Goal: Information Seeking & Learning: Learn about a topic

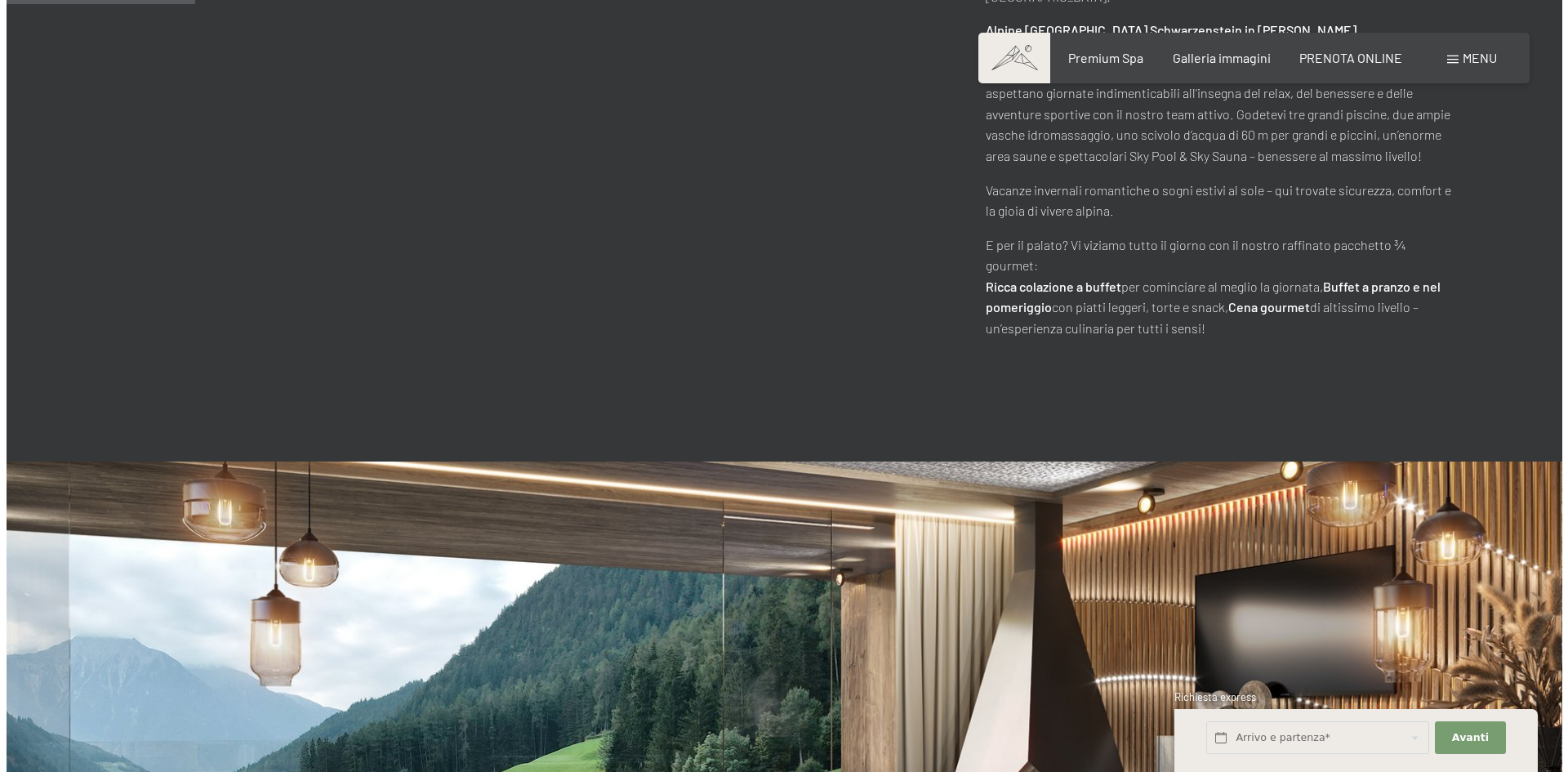
scroll to position [572, 0]
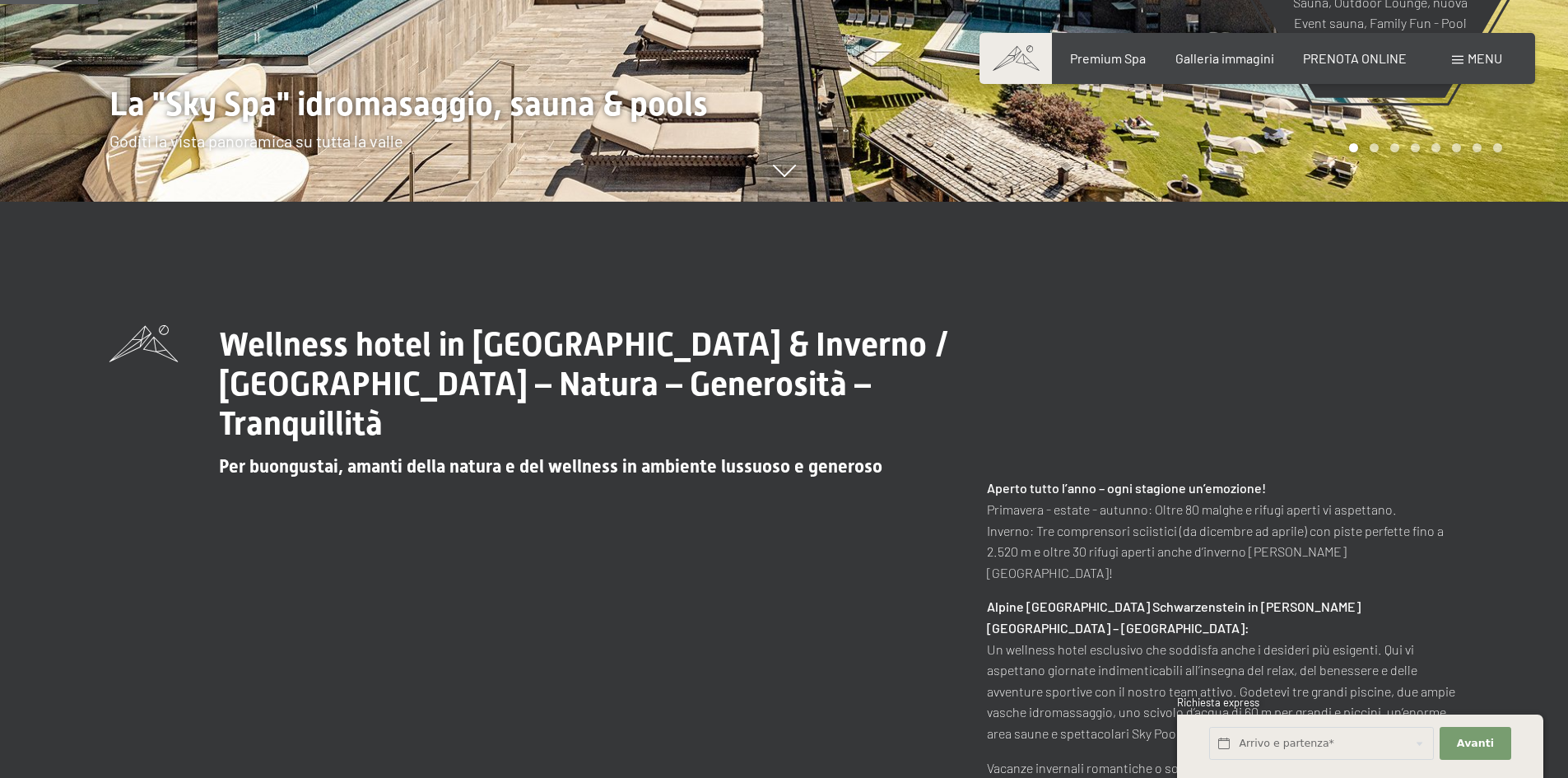
click at [1458, 61] on span at bounding box center [1458, 60] width 12 height 8
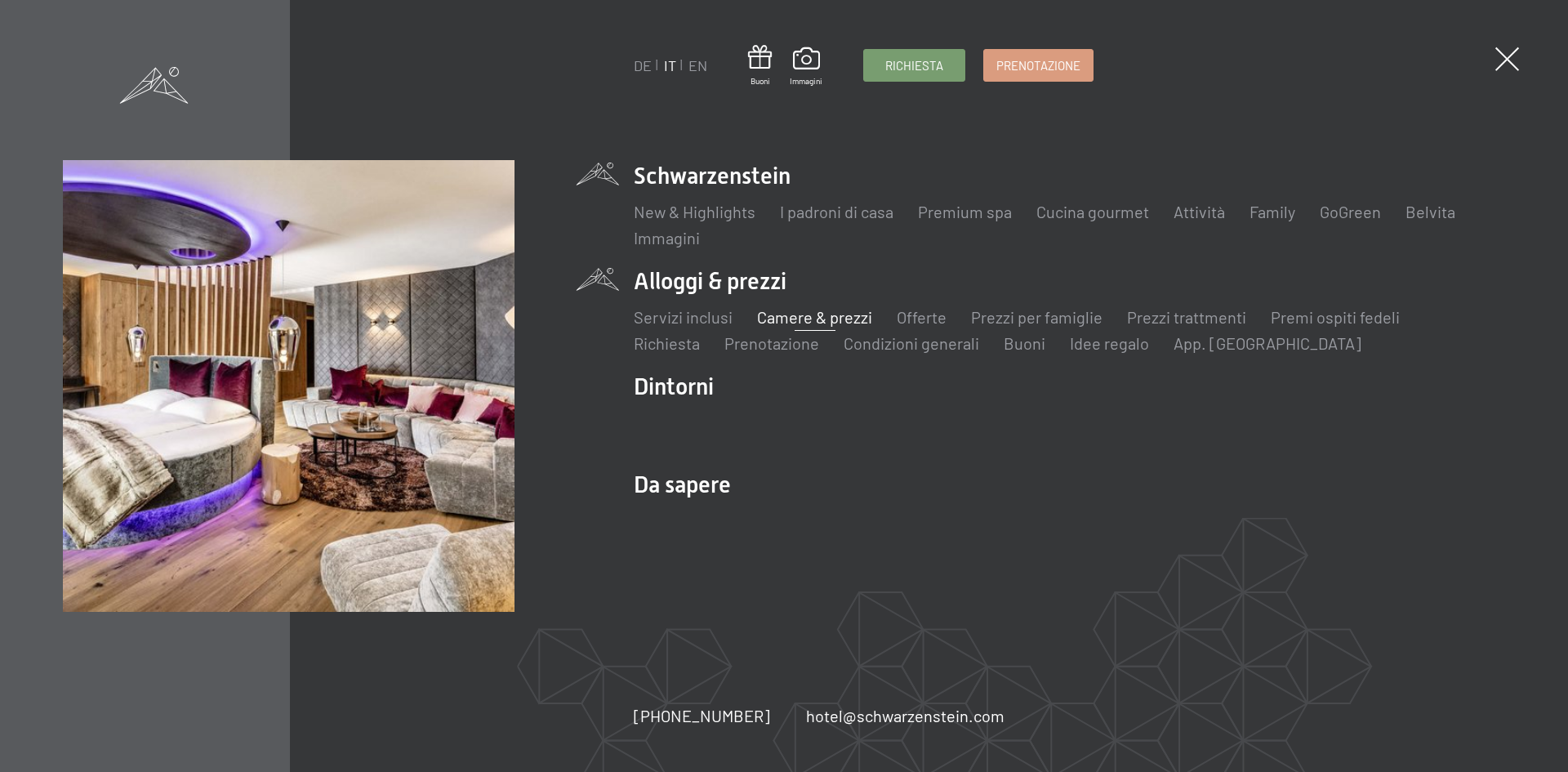
click at [825, 317] on link "Camere & prezzi" at bounding box center [815, 316] width 115 height 19
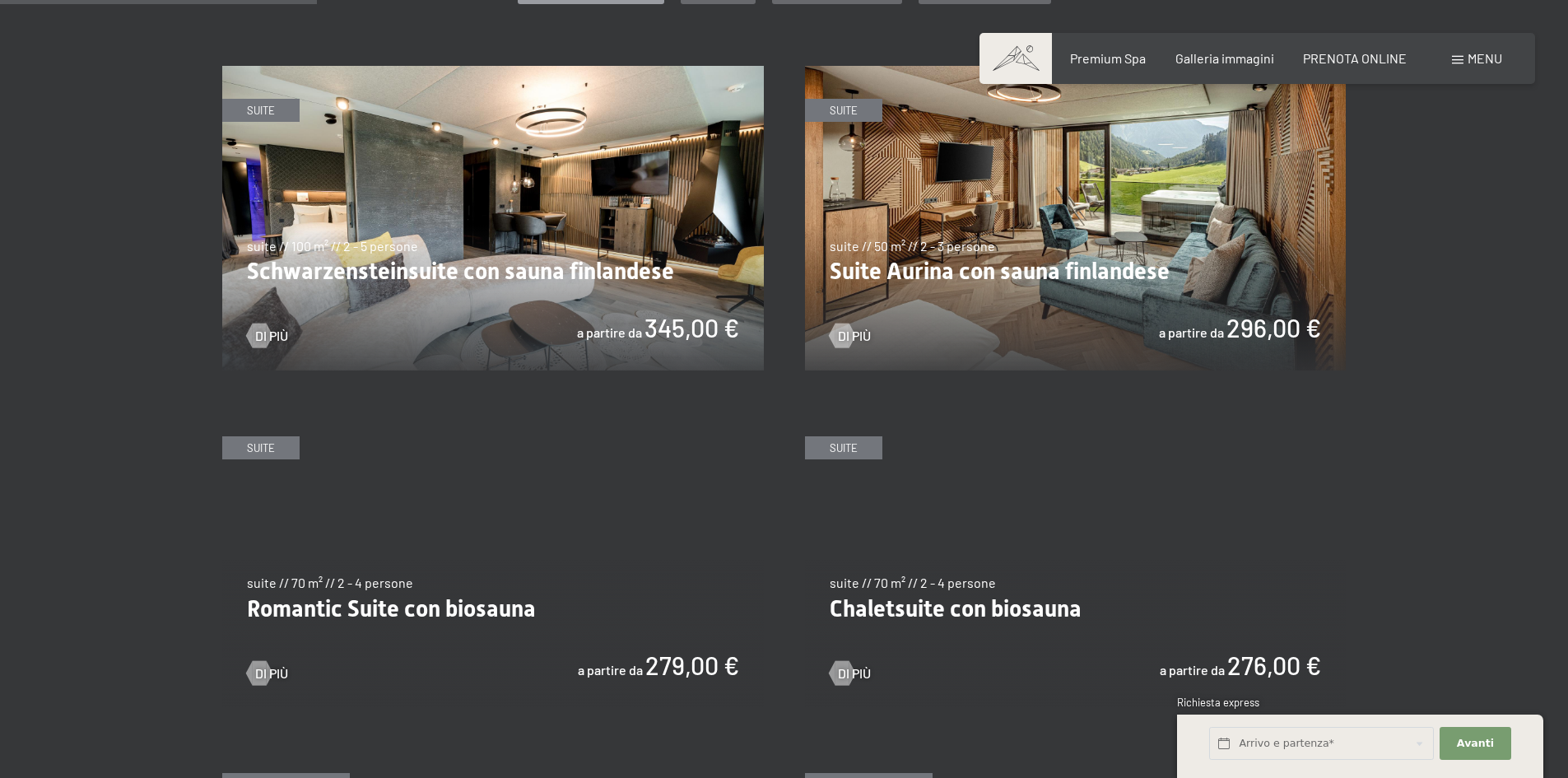
scroll to position [987, 0]
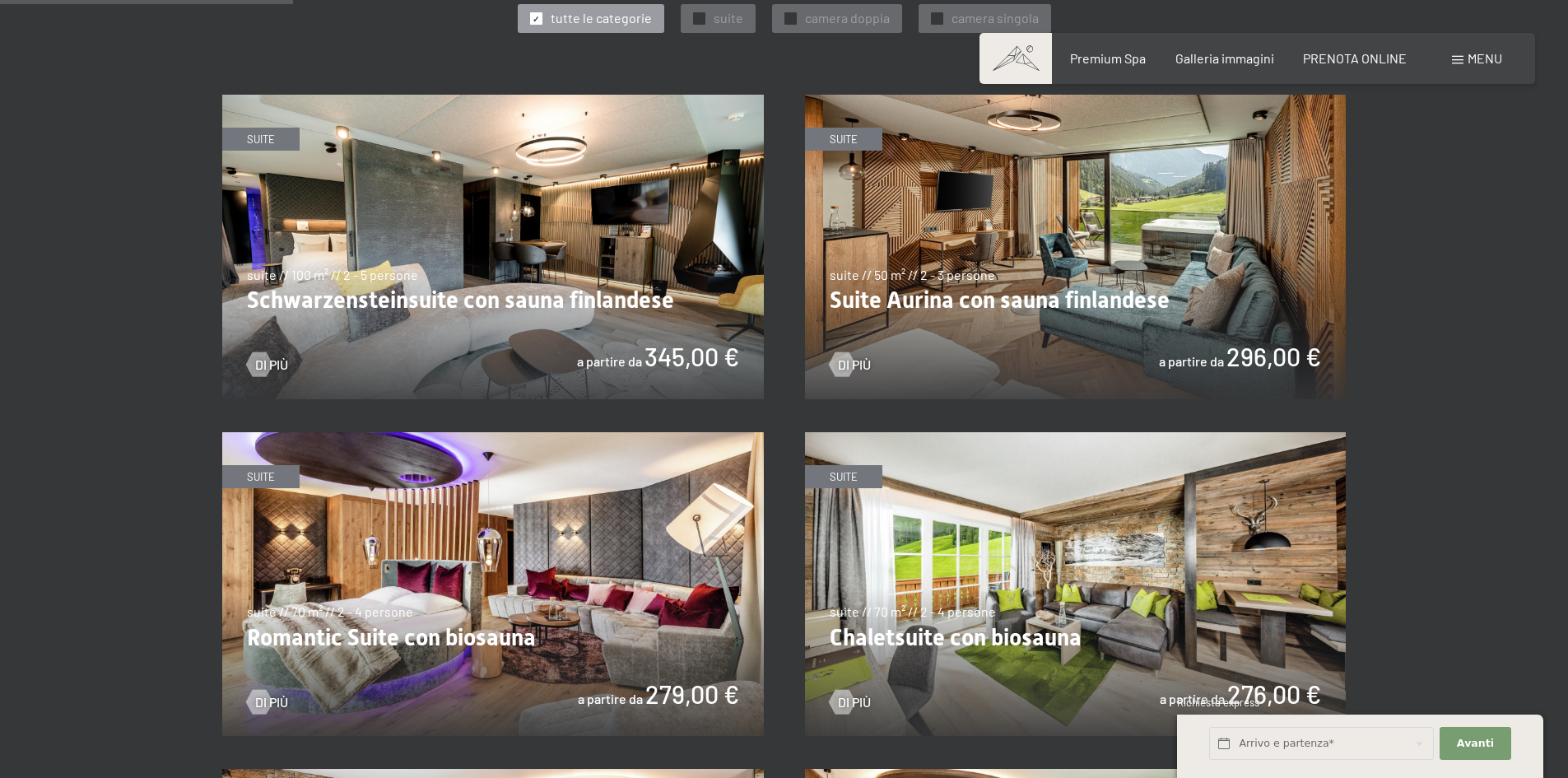
click at [495, 266] on img at bounding box center [492, 247] width 542 height 304
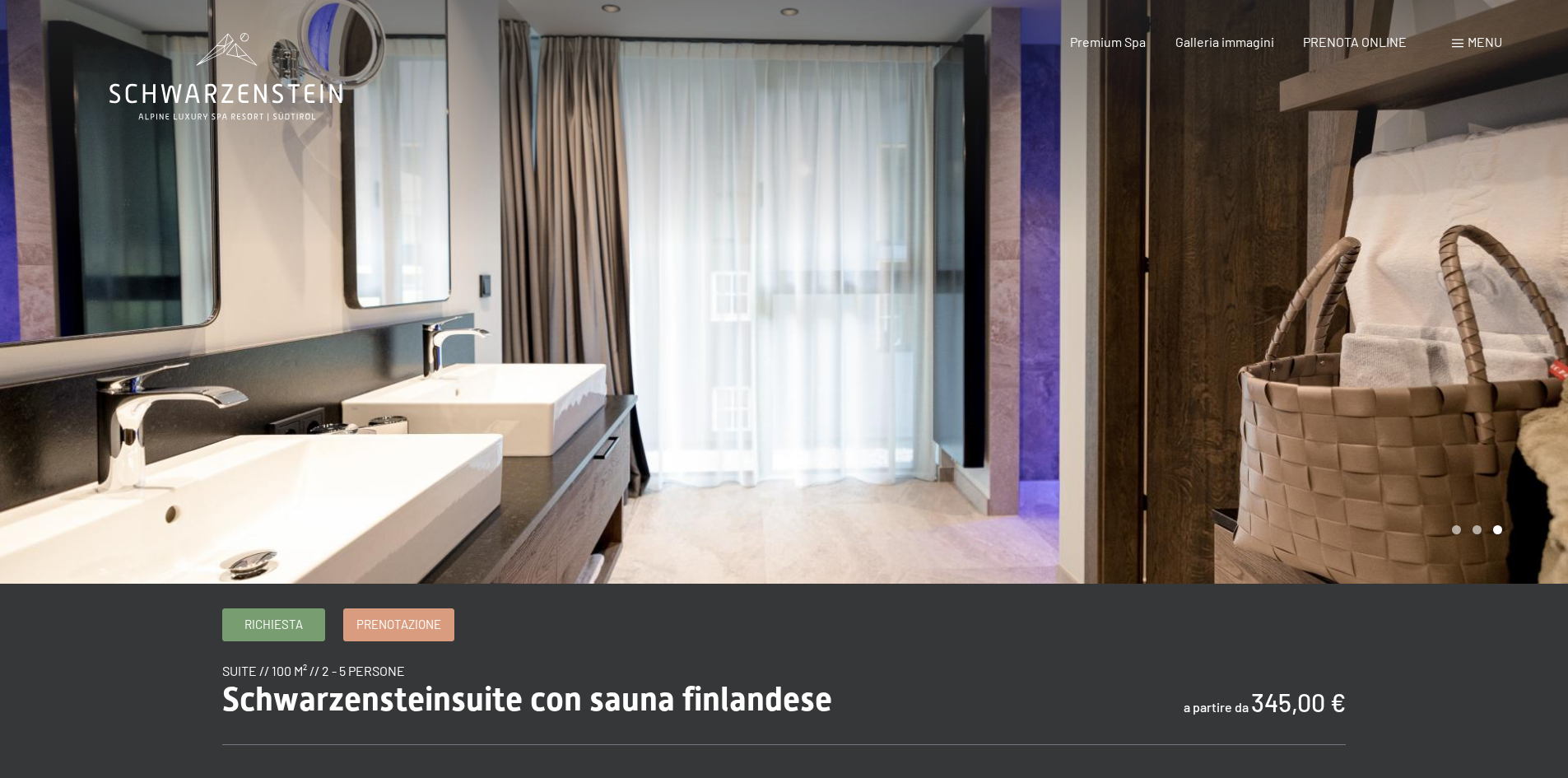
drag, startPoint x: 1061, startPoint y: 382, endPoint x: 867, endPoint y: 346, distance: 197.3
click at [867, 346] on div at bounding box center [1177, 292] width 785 height 583
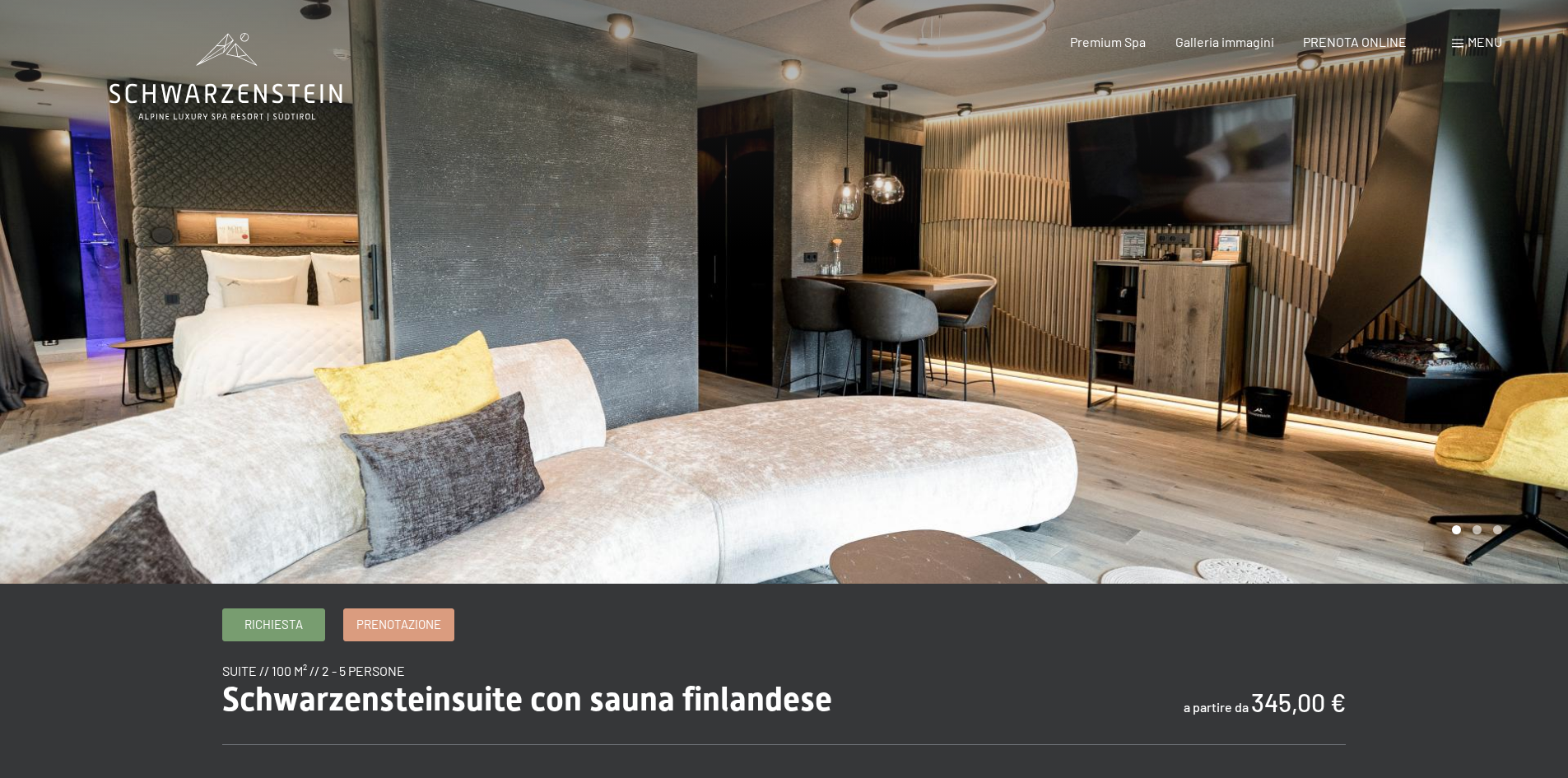
click at [1105, 363] on div at bounding box center [1177, 292] width 785 height 583
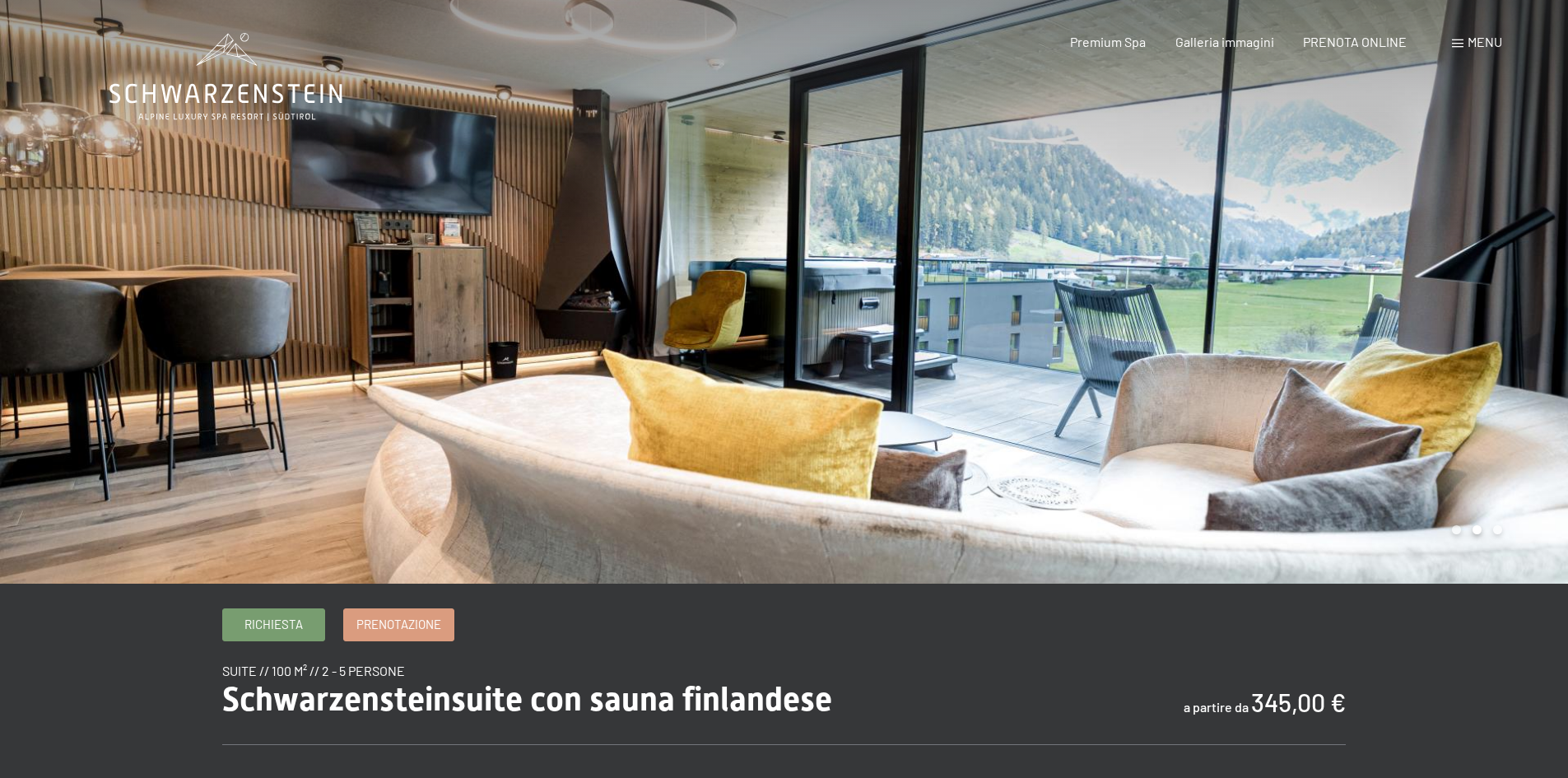
click at [1374, 356] on div at bounding box center [1177, 292] width 785 height 583
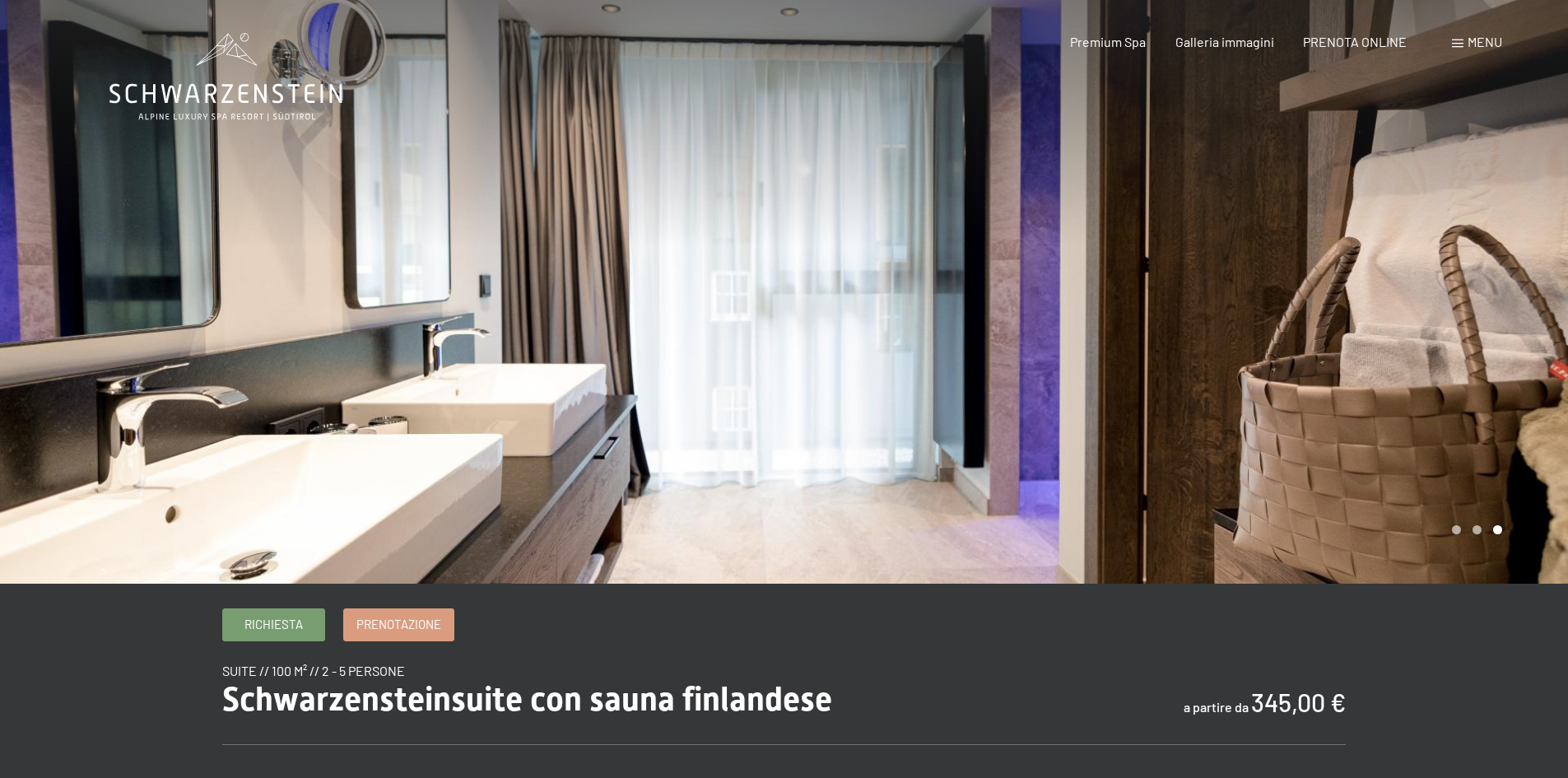
click at [1374, 356] on div at bounding box center [1177, 292] width 785 height 583
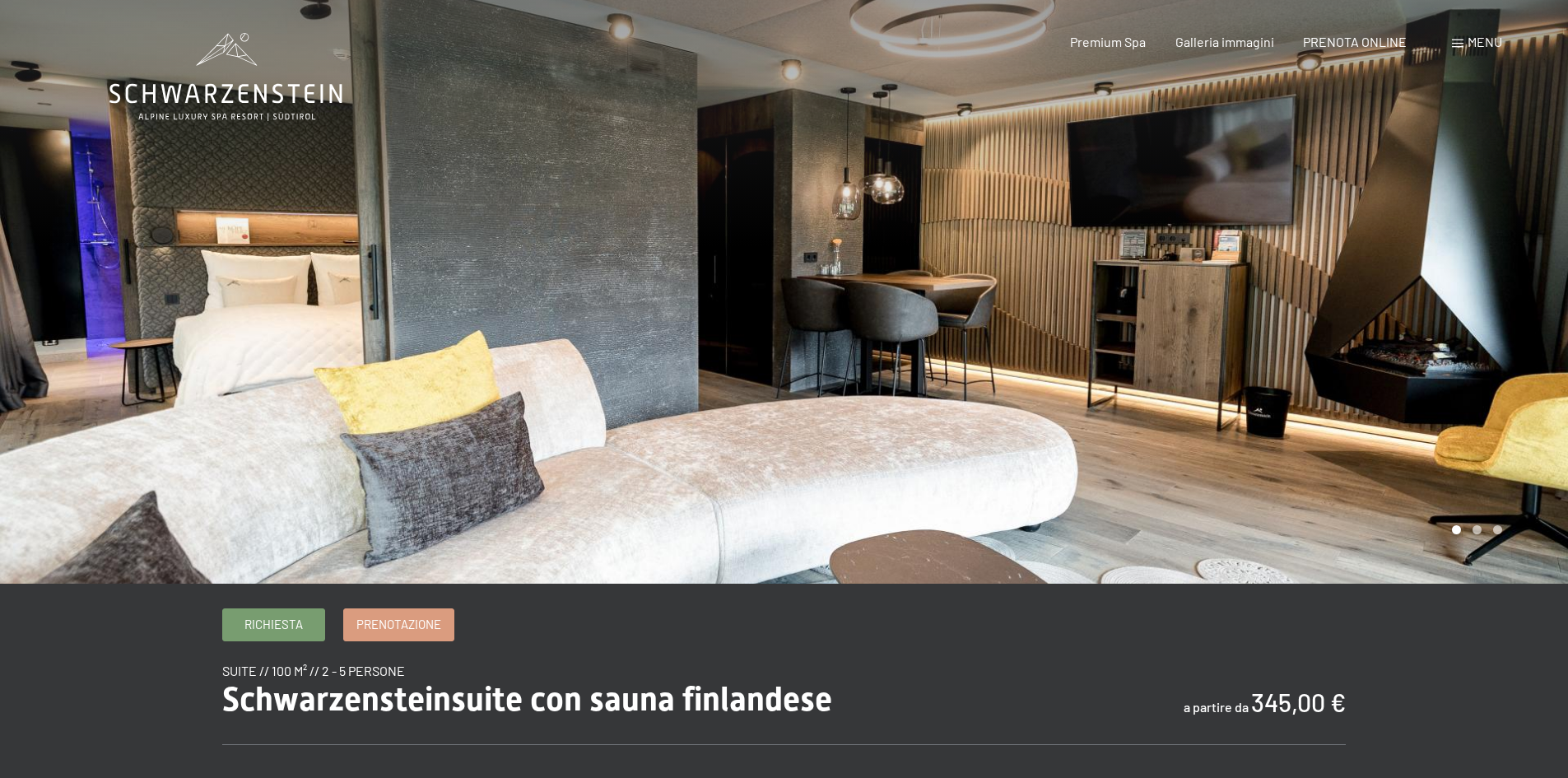
drag, startPoint x: 1355, startPoint y: 311, endPoint x: 1173, endPoint y: 321, distance: 182.3
click at [1173, 321] on div at bounding box center [1177, 292] width 785 height 583
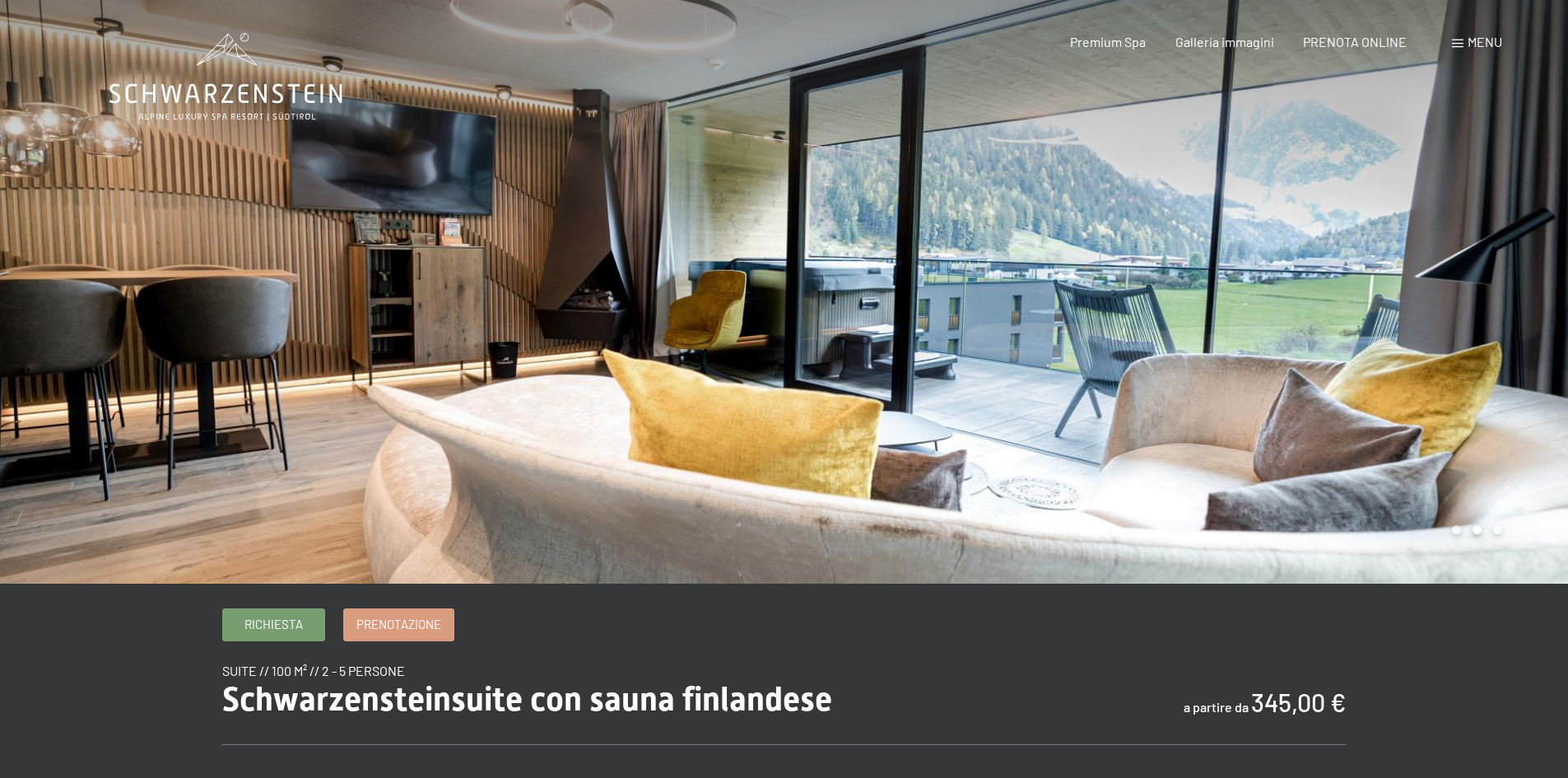
click at [1477, 46] on span "Menu" at bounding box center [1486, 42] width 35 height 16
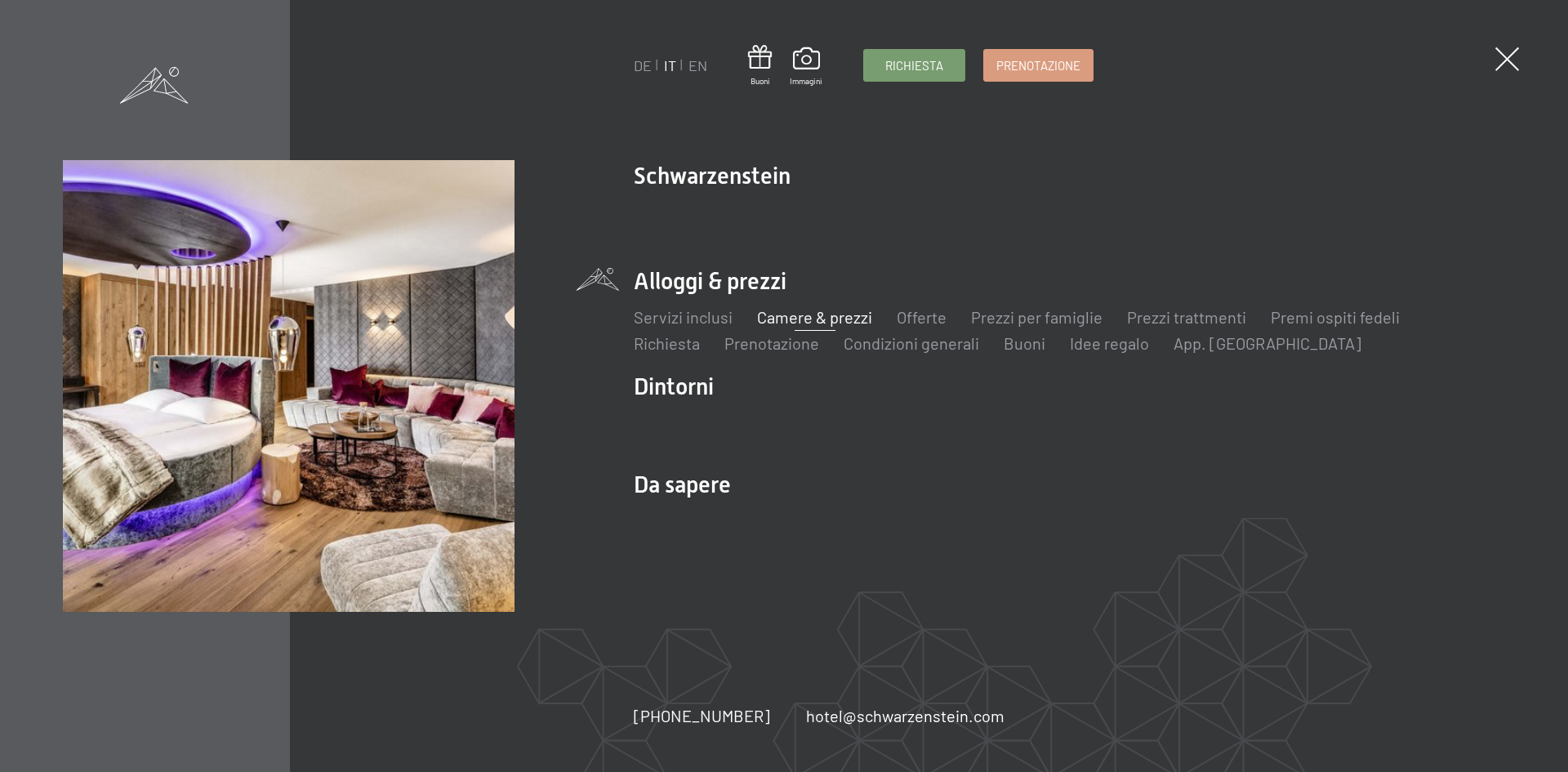
click at [861, 314] on link "Camere & prezzi" at bounding box center [815, 316] width 115 height 19
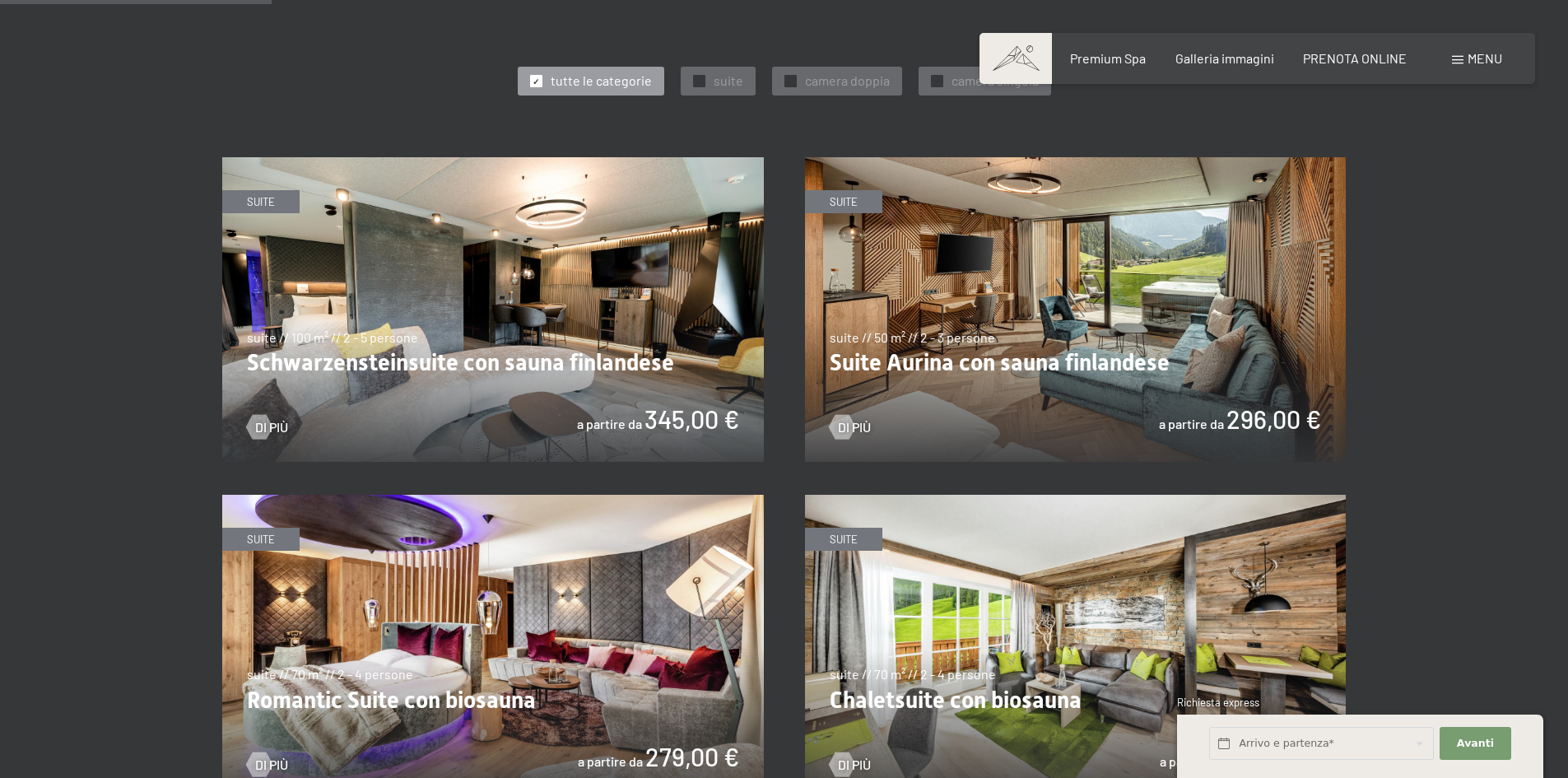
scroll to position [906, 0]
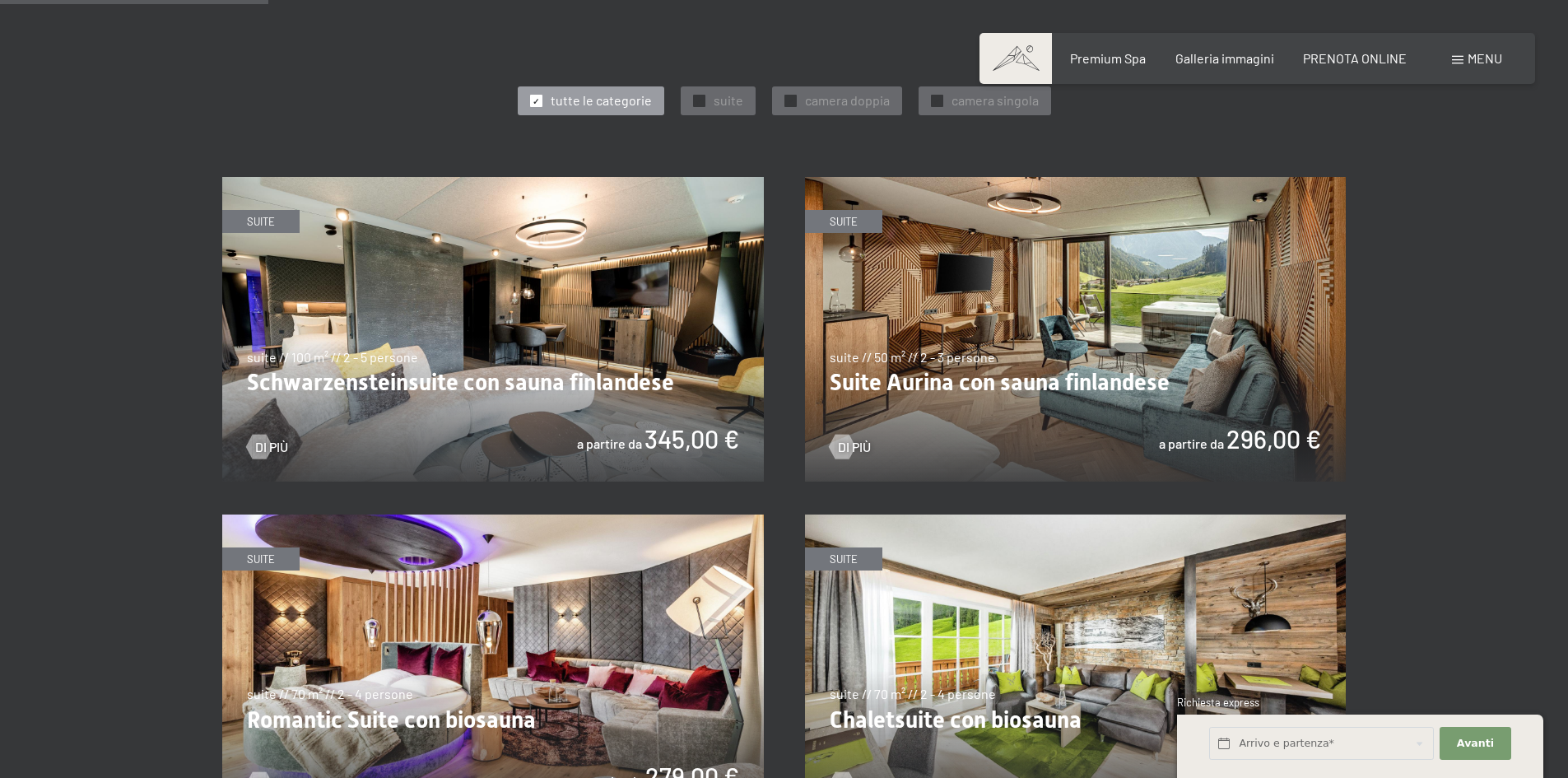
click at [659, 378] on img at bounding box center [492, 329] width 542 height 304
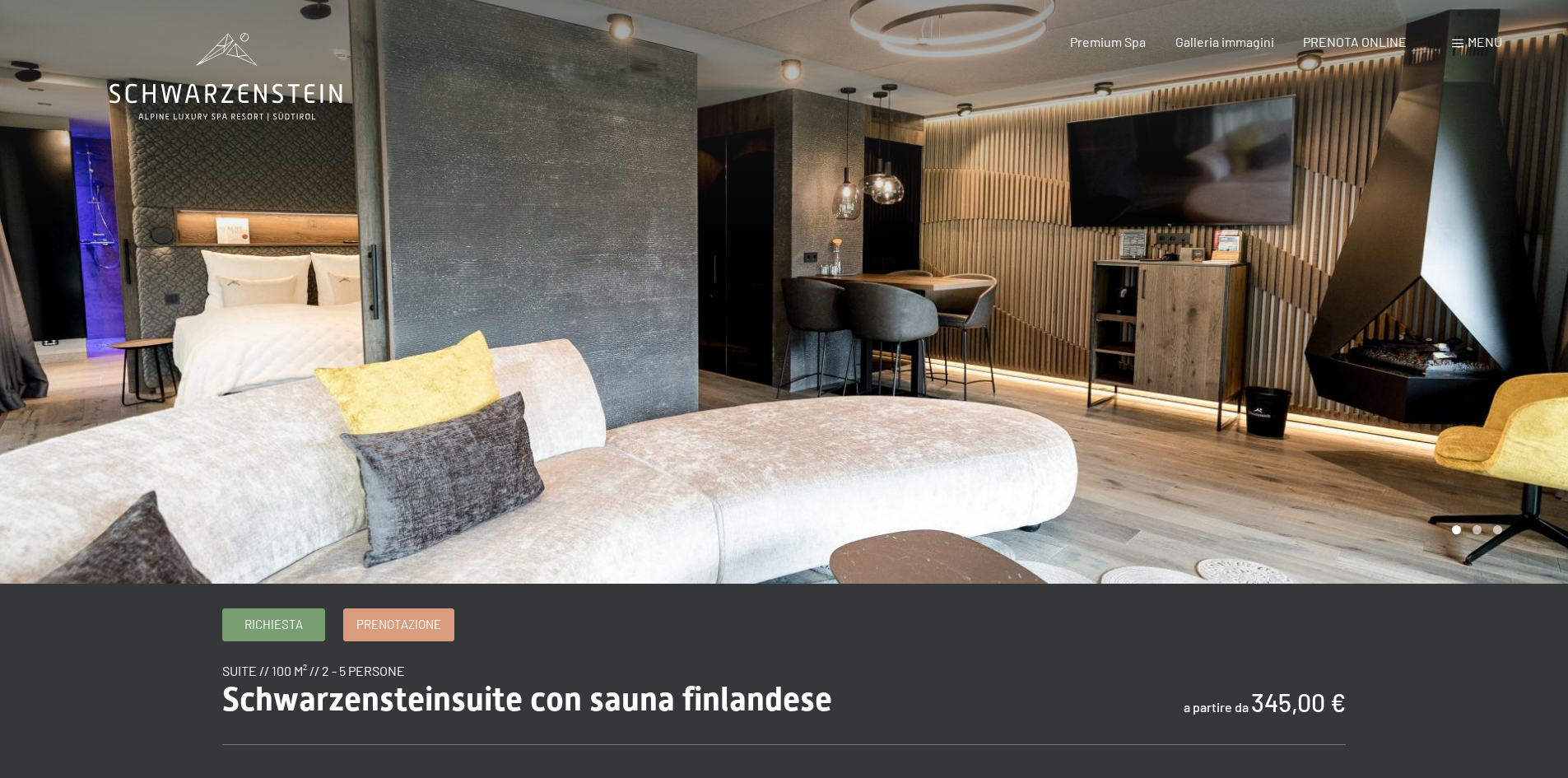
drag, startPoint x: 1151, startPoint y: 369, endPoint x: 1088, endPoint y: 380, distance: 64.0
click at [1089, 380] on div at bounding box center [1177, 292] width 785 height 583
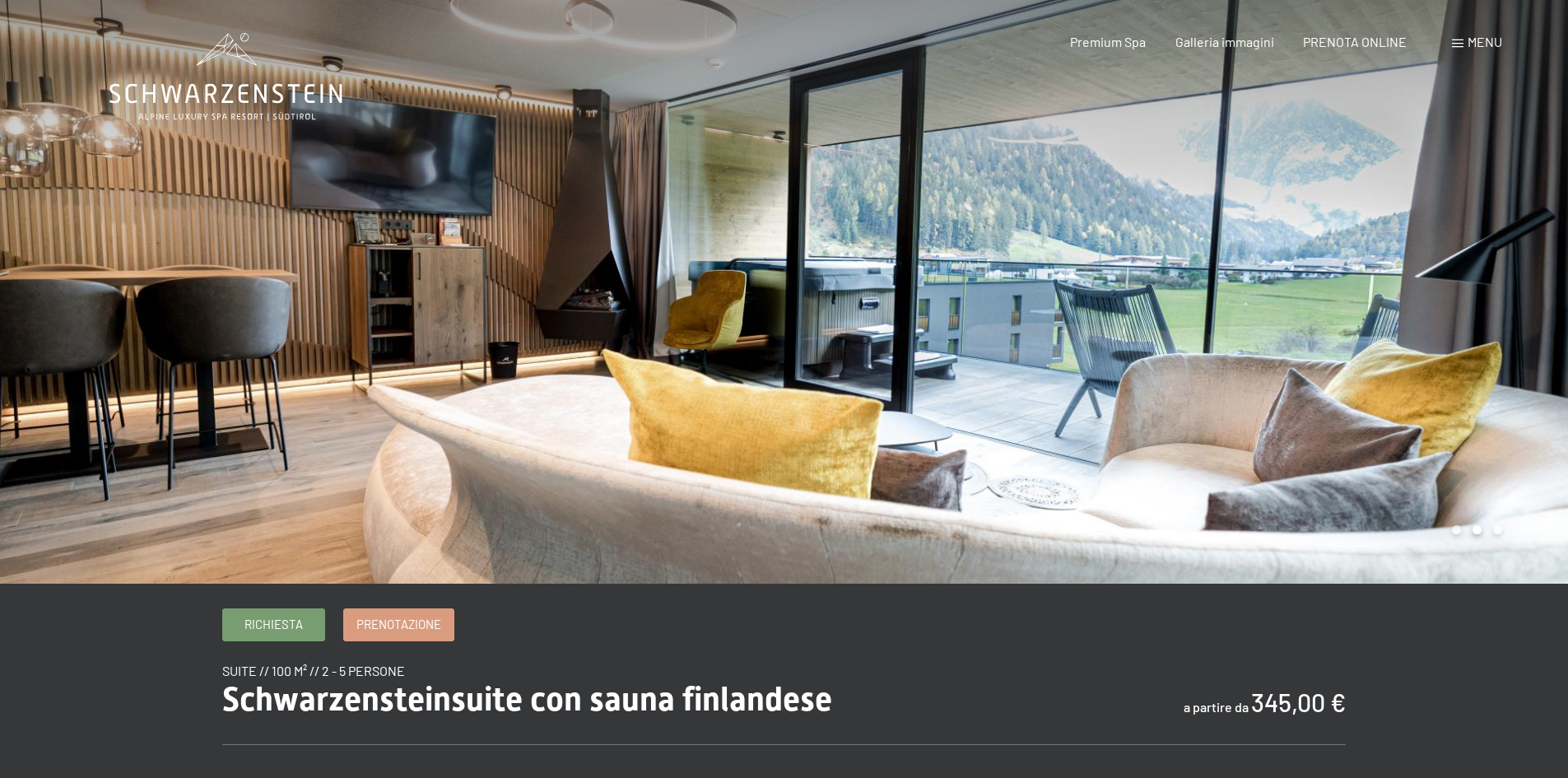
drag, startPoint x: 1170, startPoint y: 356, endPoint x: 1104, endPoint y: 363, distance: 66.4
click at [1105, 361] on div at bounding box center [1177, 292] width 785 height 583
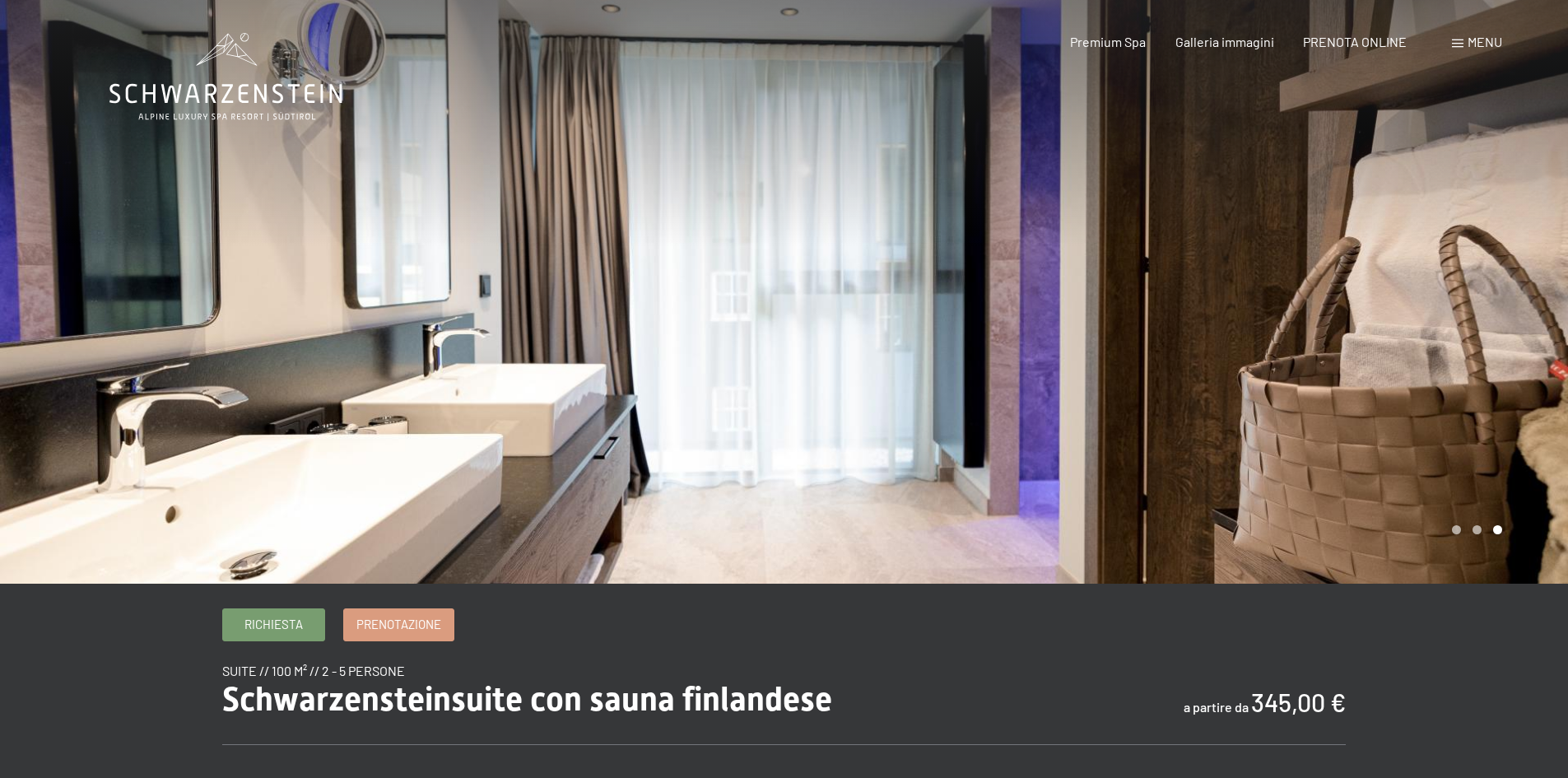
drag, startPoint x: 1352, startPoint y: 373, endPoint x: 1131, endPoint y: 362, distance: 221.3
click at [1136, 362] on div at bounding box center [1177, 292] width 785 height 583
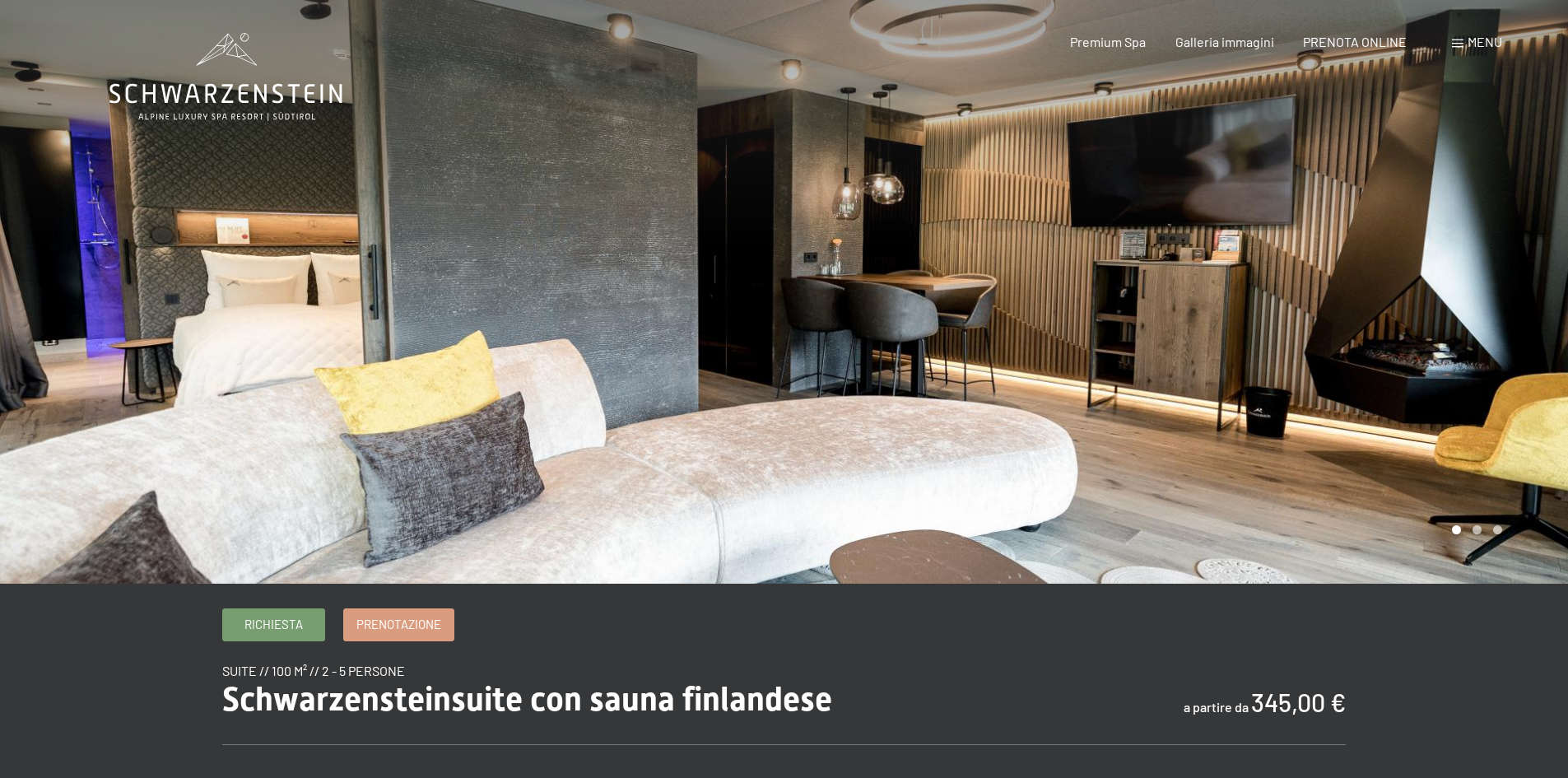
click at [1137, 358] on div at bounding box center [1177, 292] width 785 height 583
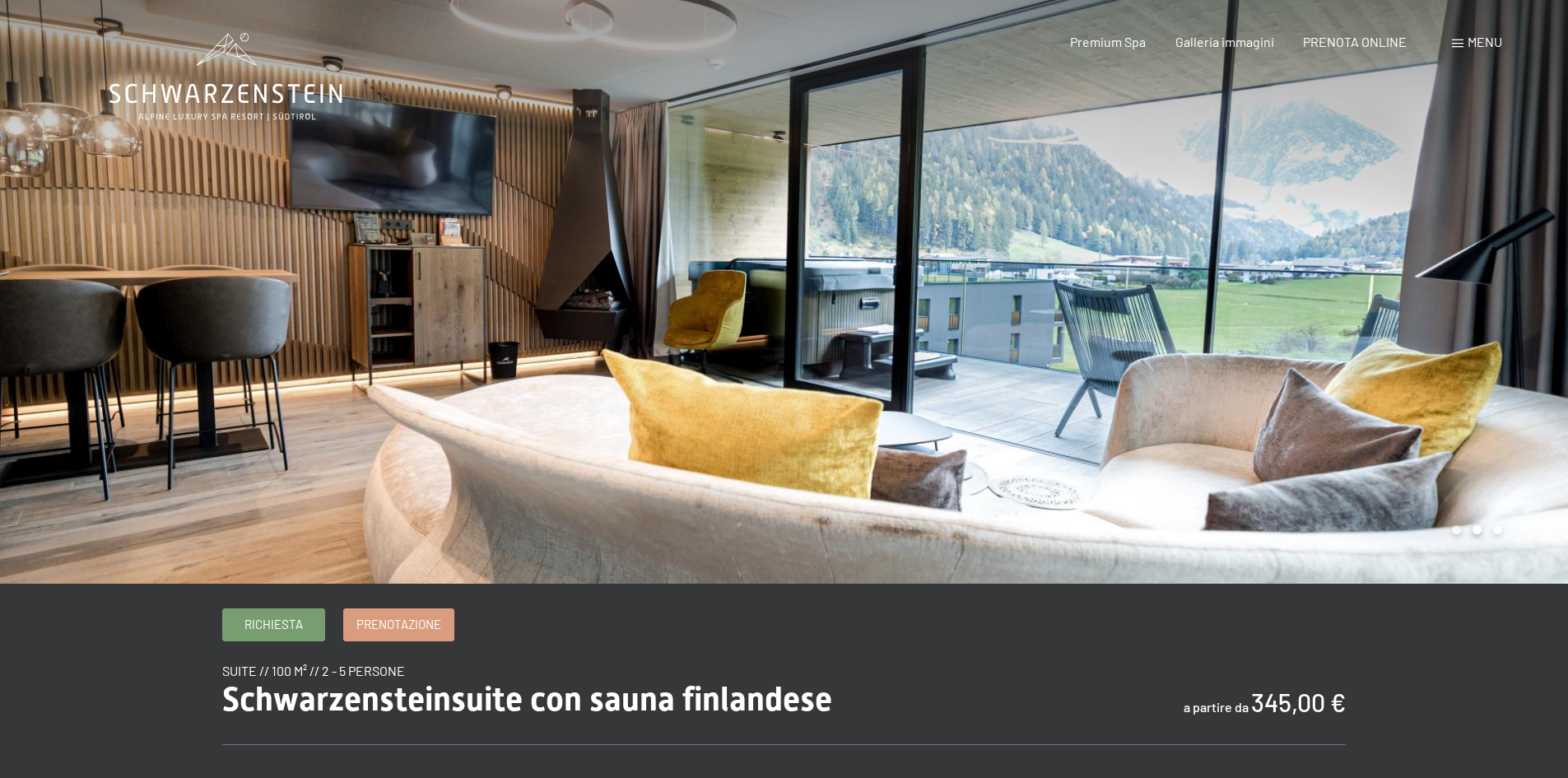
click at [1490, 46] on span "Menu" at bounding box center [1486, 42] width 35 height 16
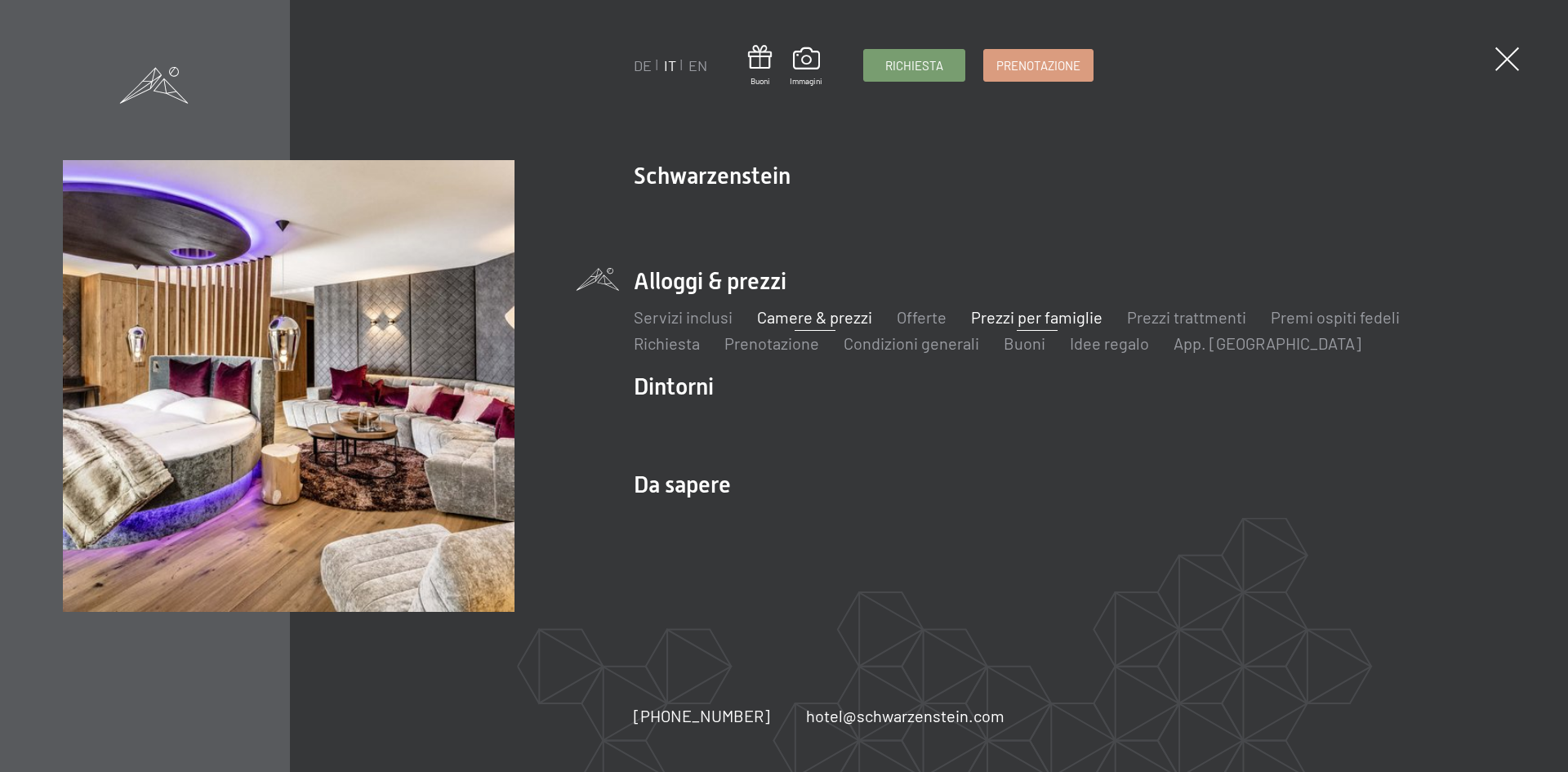
click at [1048, 316] on link "Prezzi per famiglie" at bounding box center [1036, 316] width 132 height 19
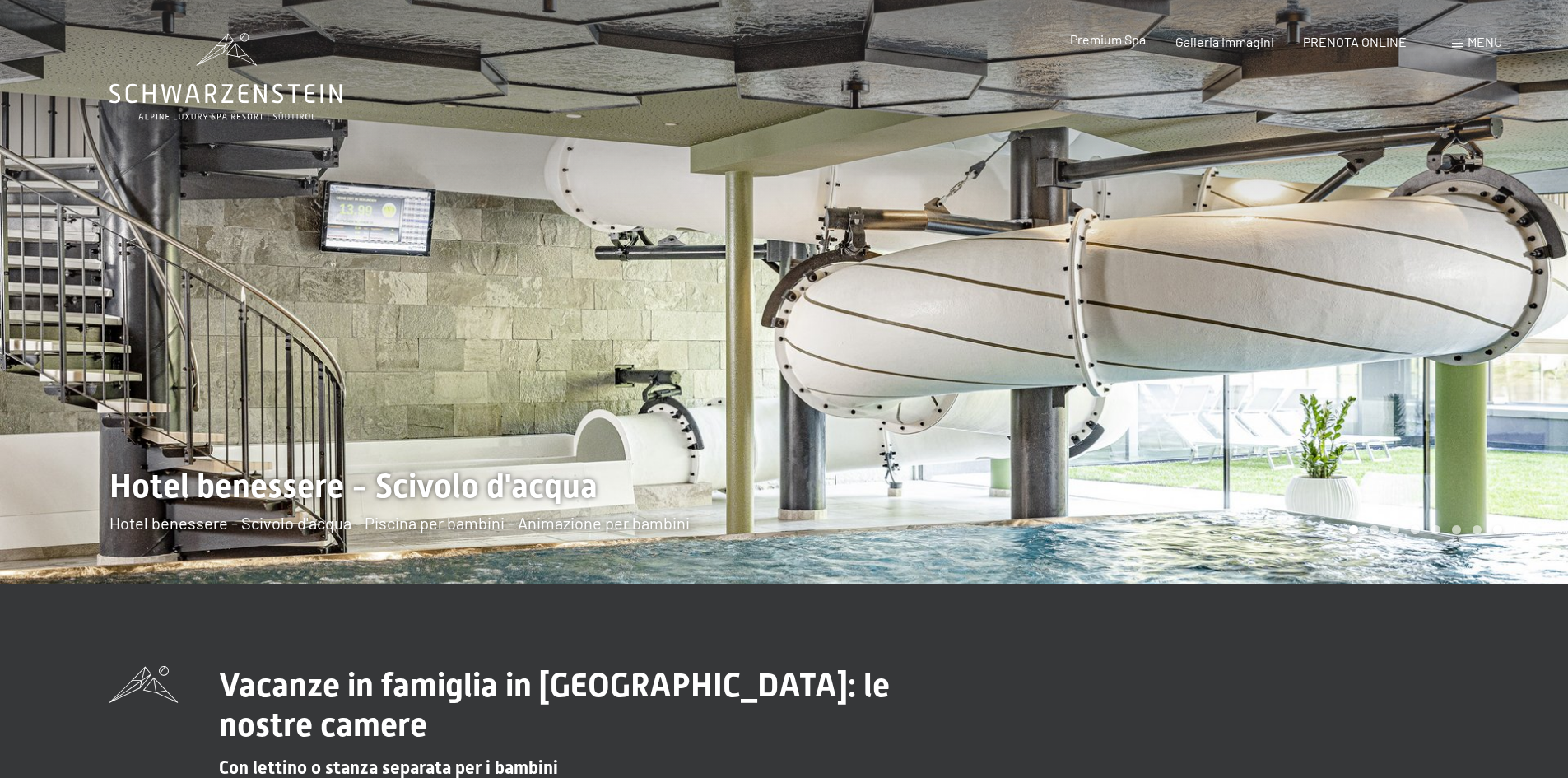
click at [1127, 46] on span "Premium Spa" at bounding box center [1108, 39] width 76 height 16
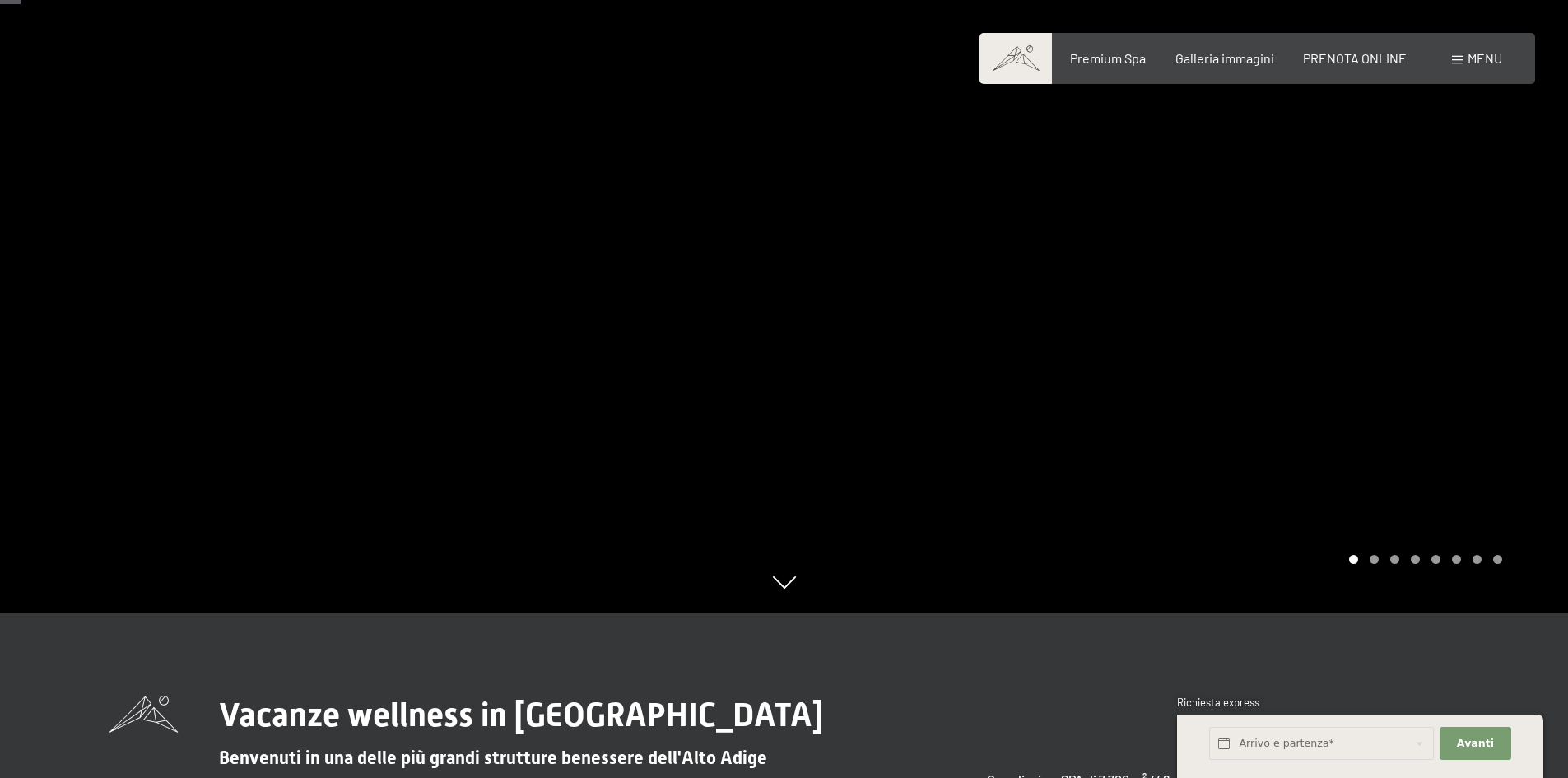
drag, startPoint x: 1416, startPoint y: 359, endPoint x: 1348, endPoint y: 369, distance: 68.7
click at [1392, 366] on div at bounding box center [1177, 224] width 785 height 778
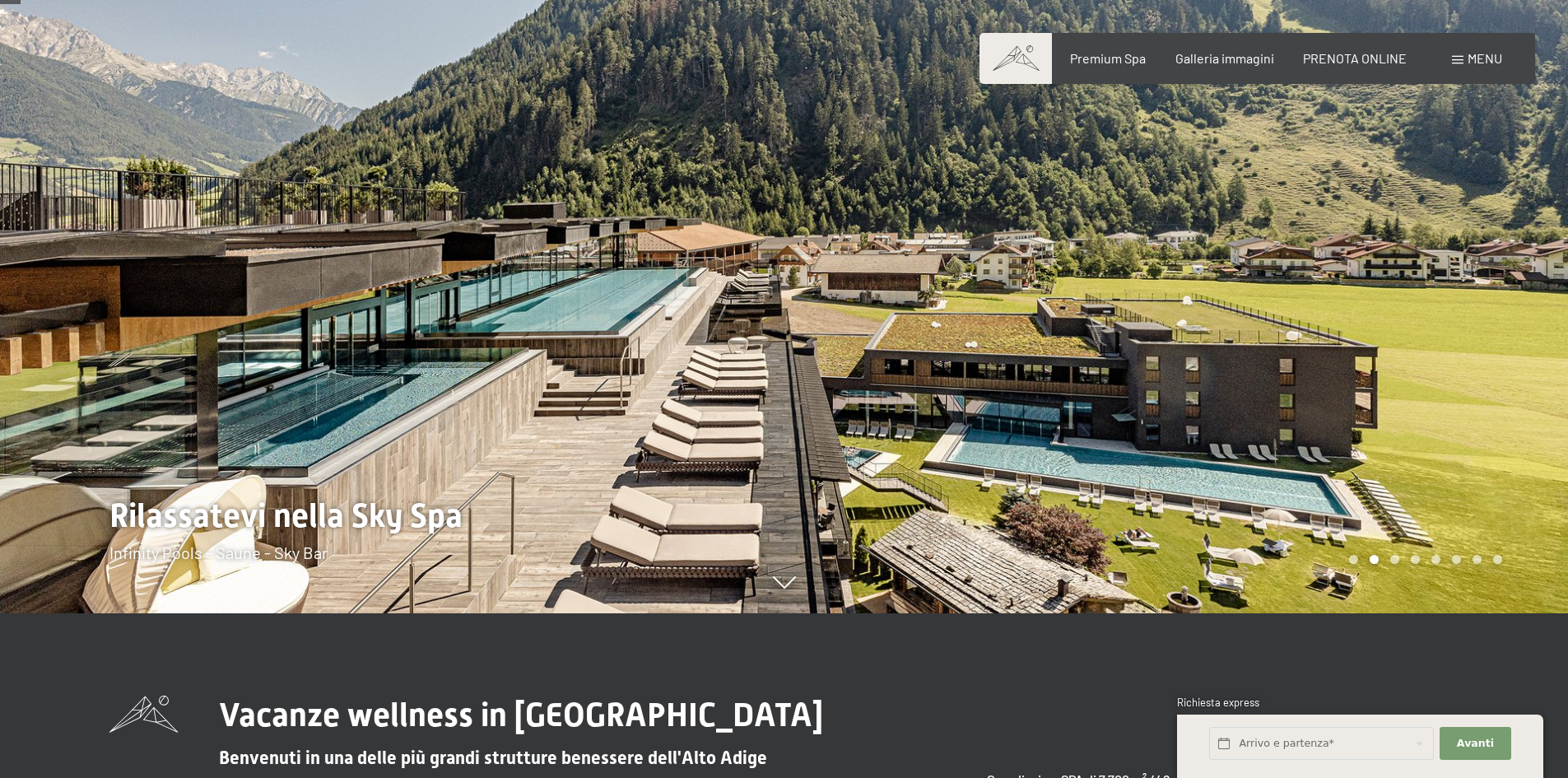
click at [1409, 384] on div at bounding box center [1177, 224] width 785 height 778
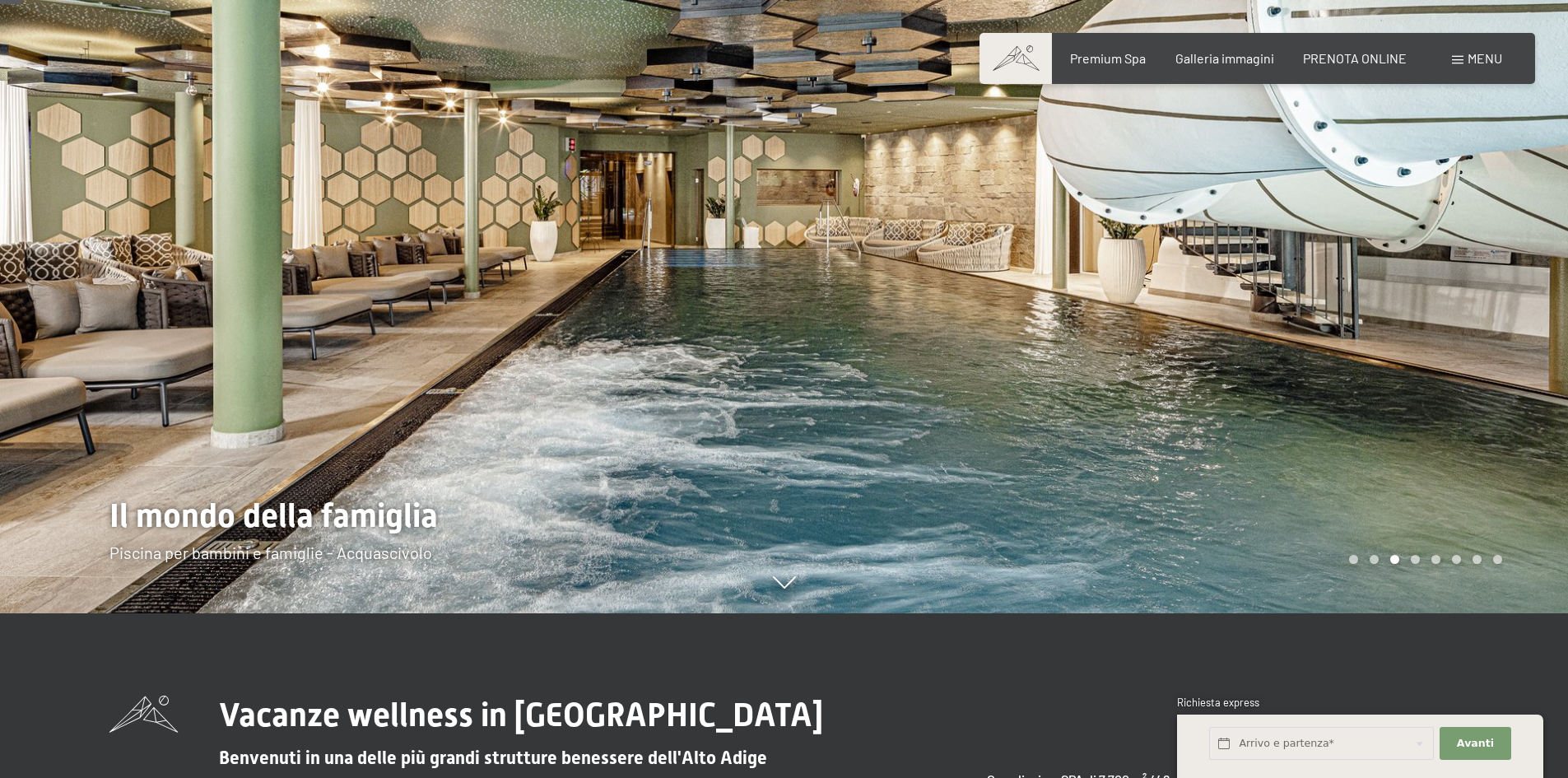
click at [1404, 392] on div at bounding box center [1177, 224] width 785 height 778
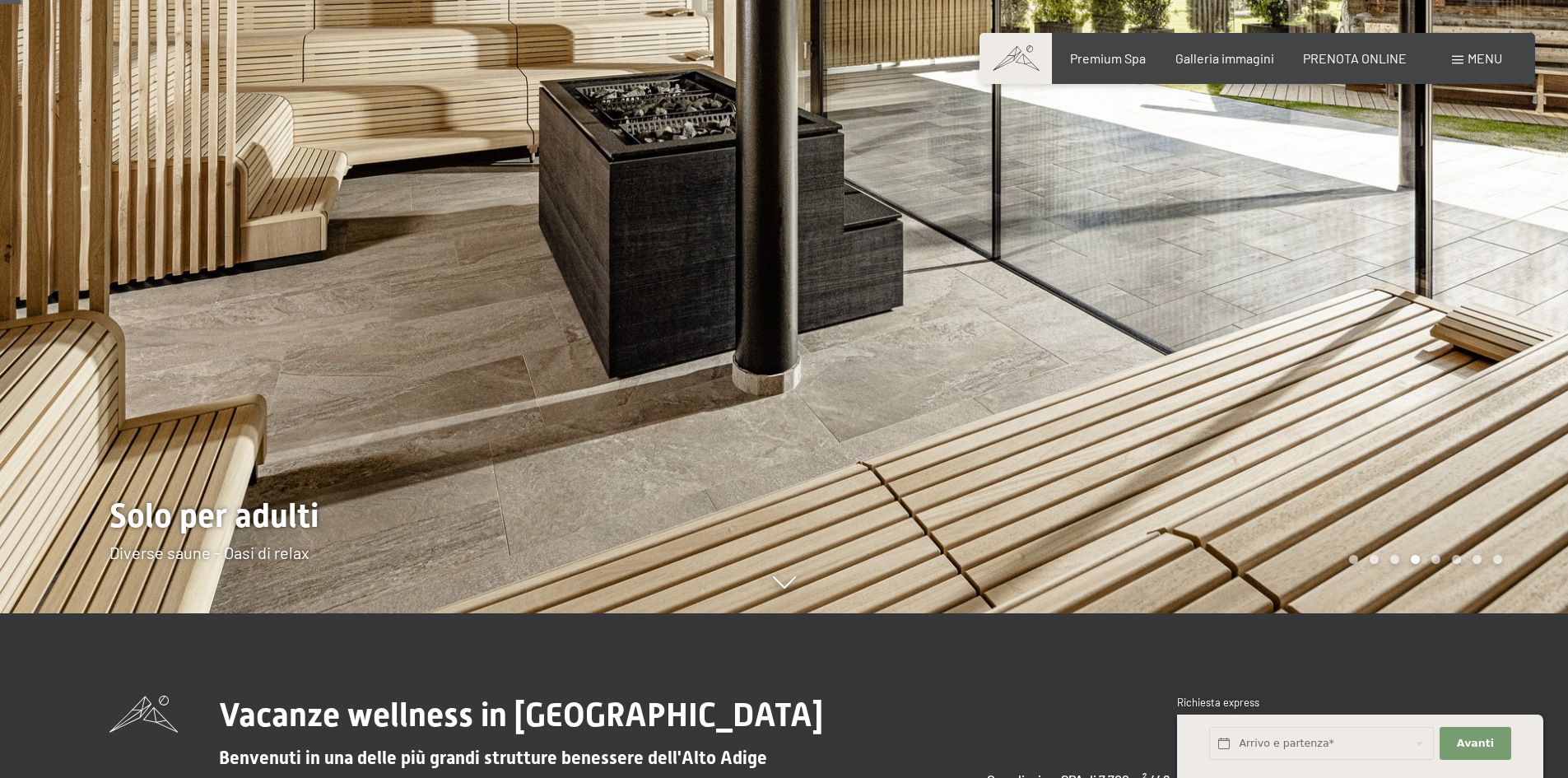
click at [1402, 395] on div at bounding box center [1177, 224] width 785 height 778
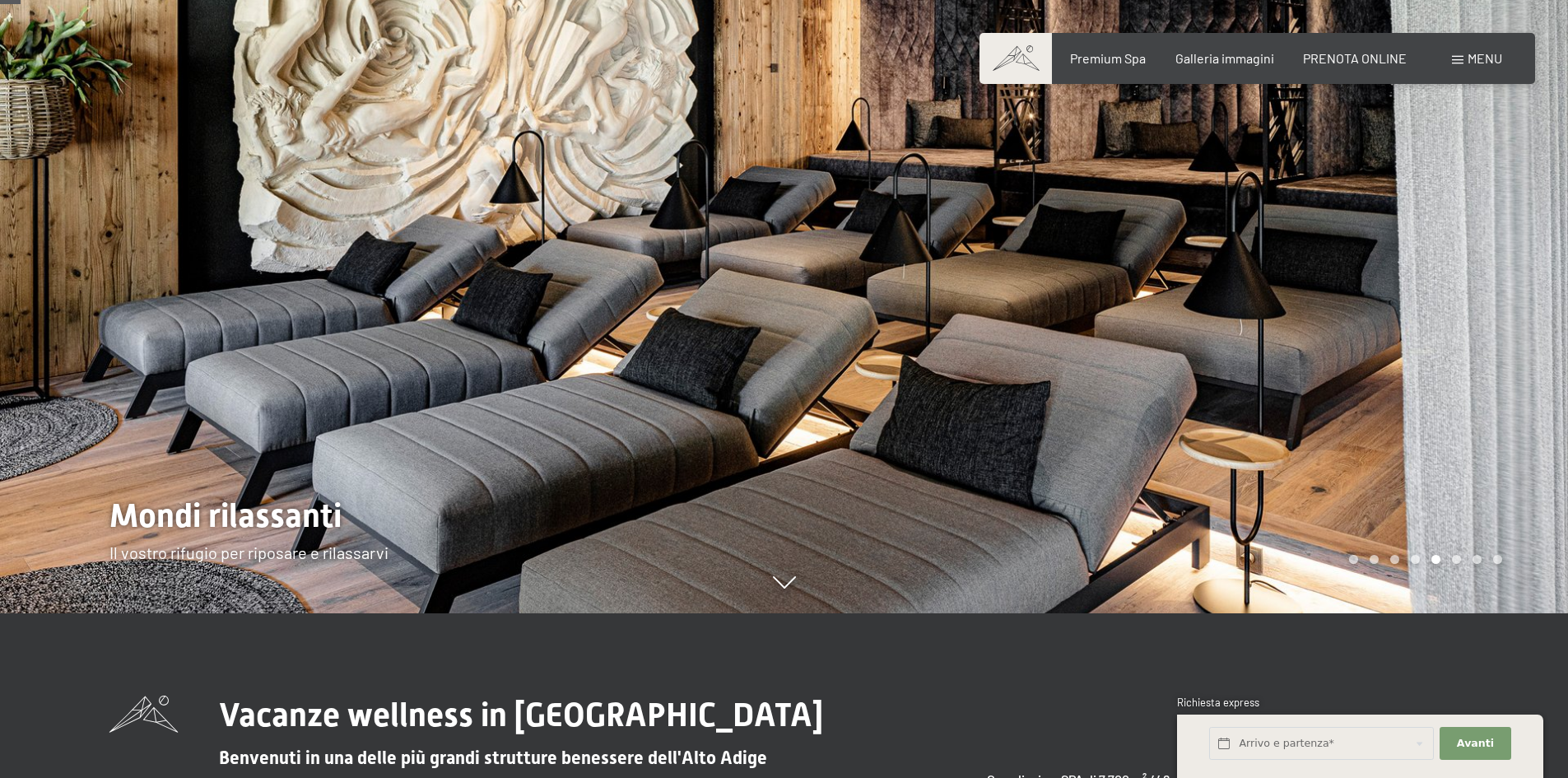
click at [1402, 395] on div at bounding box center [1177, 224] width 785 height 778
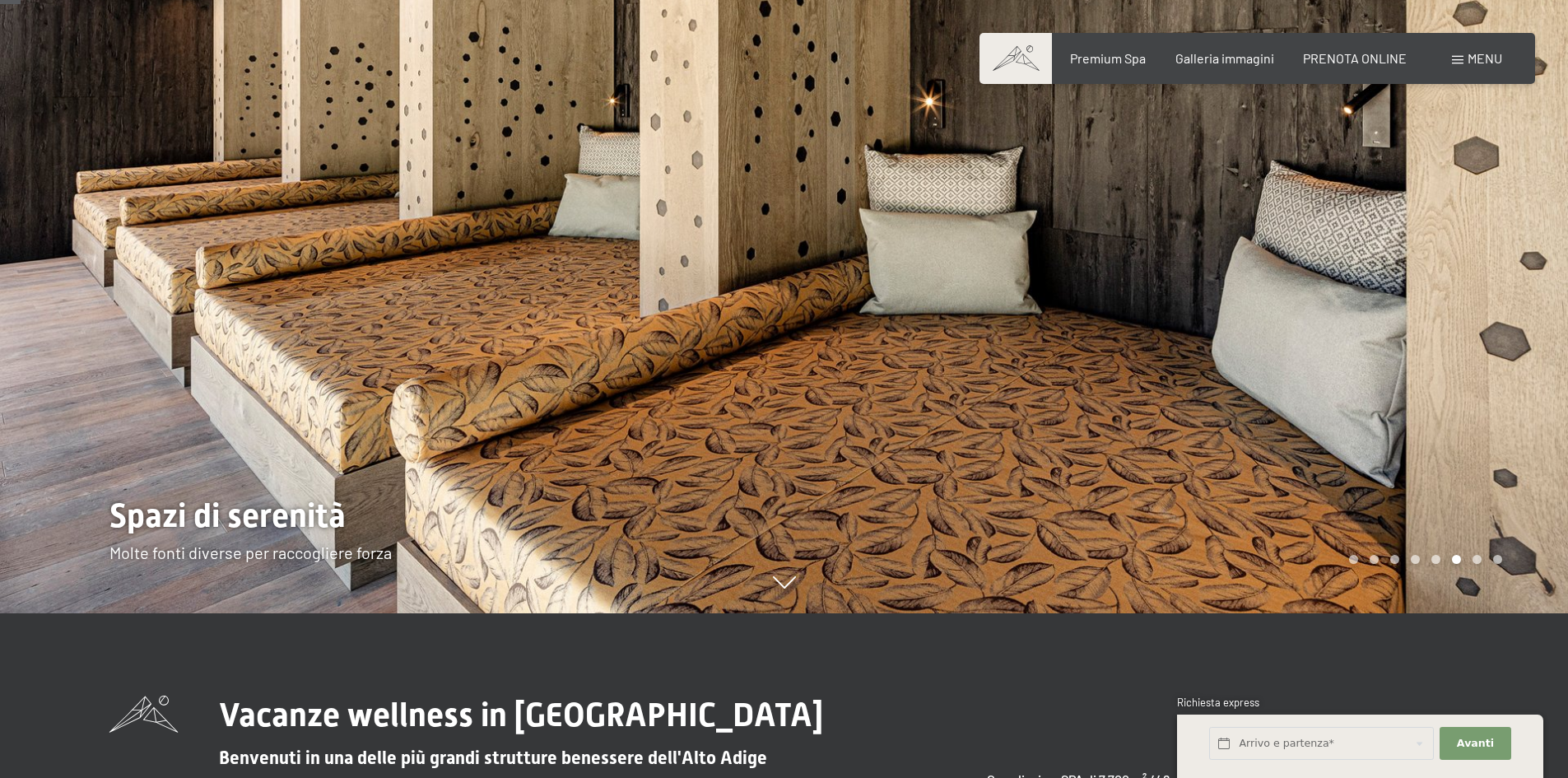
click at [1402, 395] on div at bounding box center [1177, 224] width 785 height 778
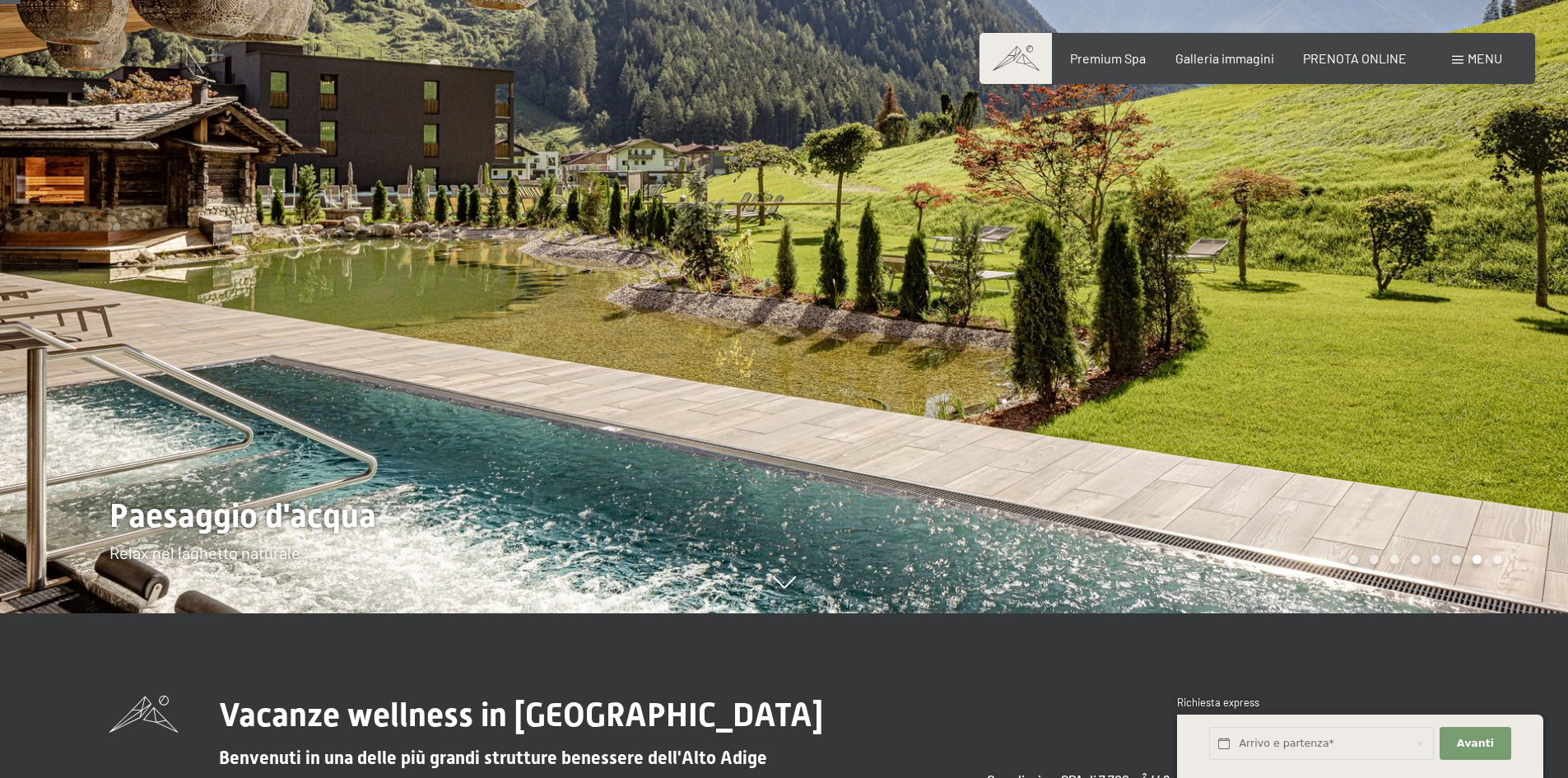
click at [1402, 395] on div at bounding box center [1177, 224] width 785 height 778
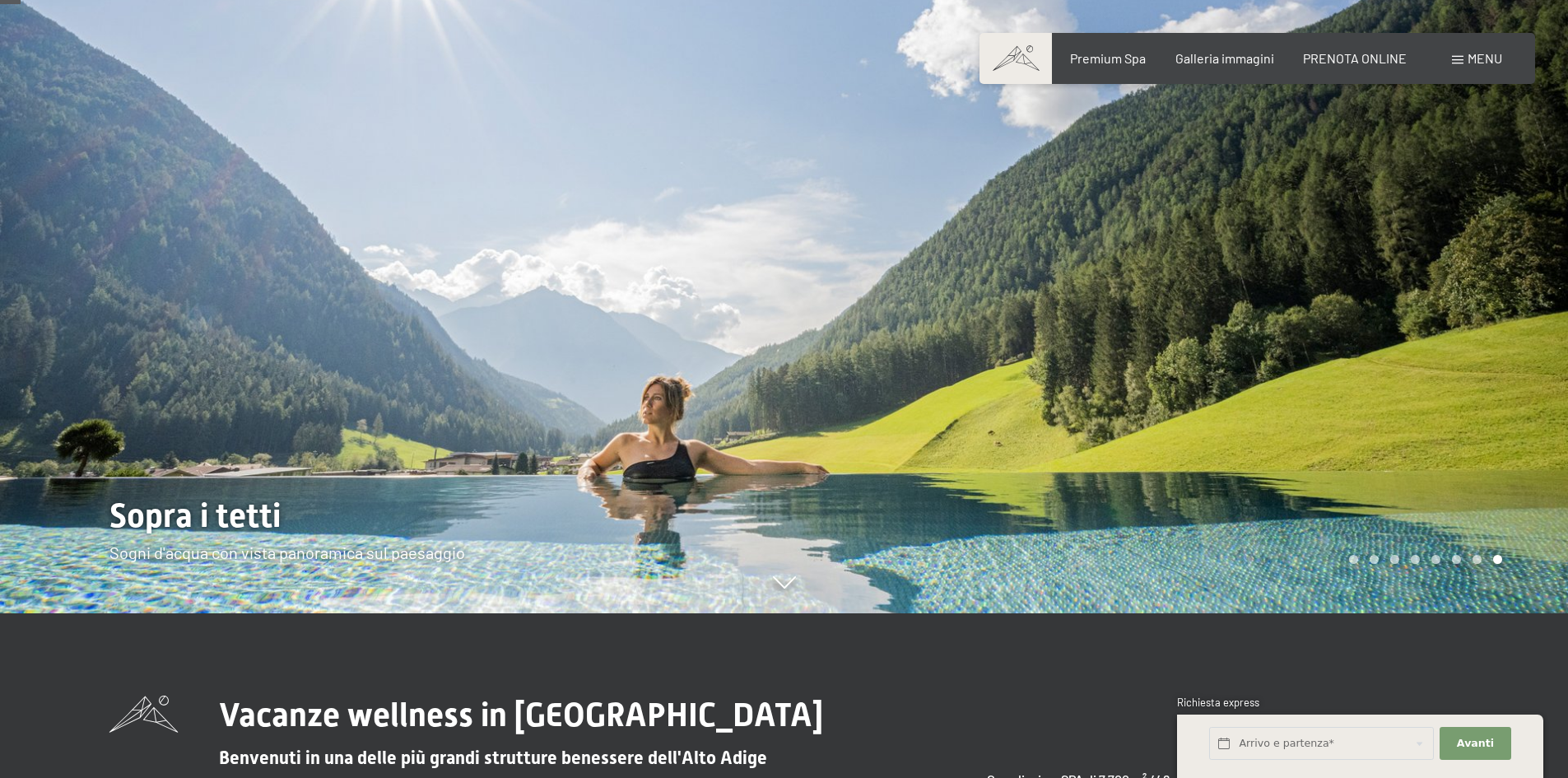
click at [1402, 395] on div at bounding box center [1177, 224] width 785 height 778
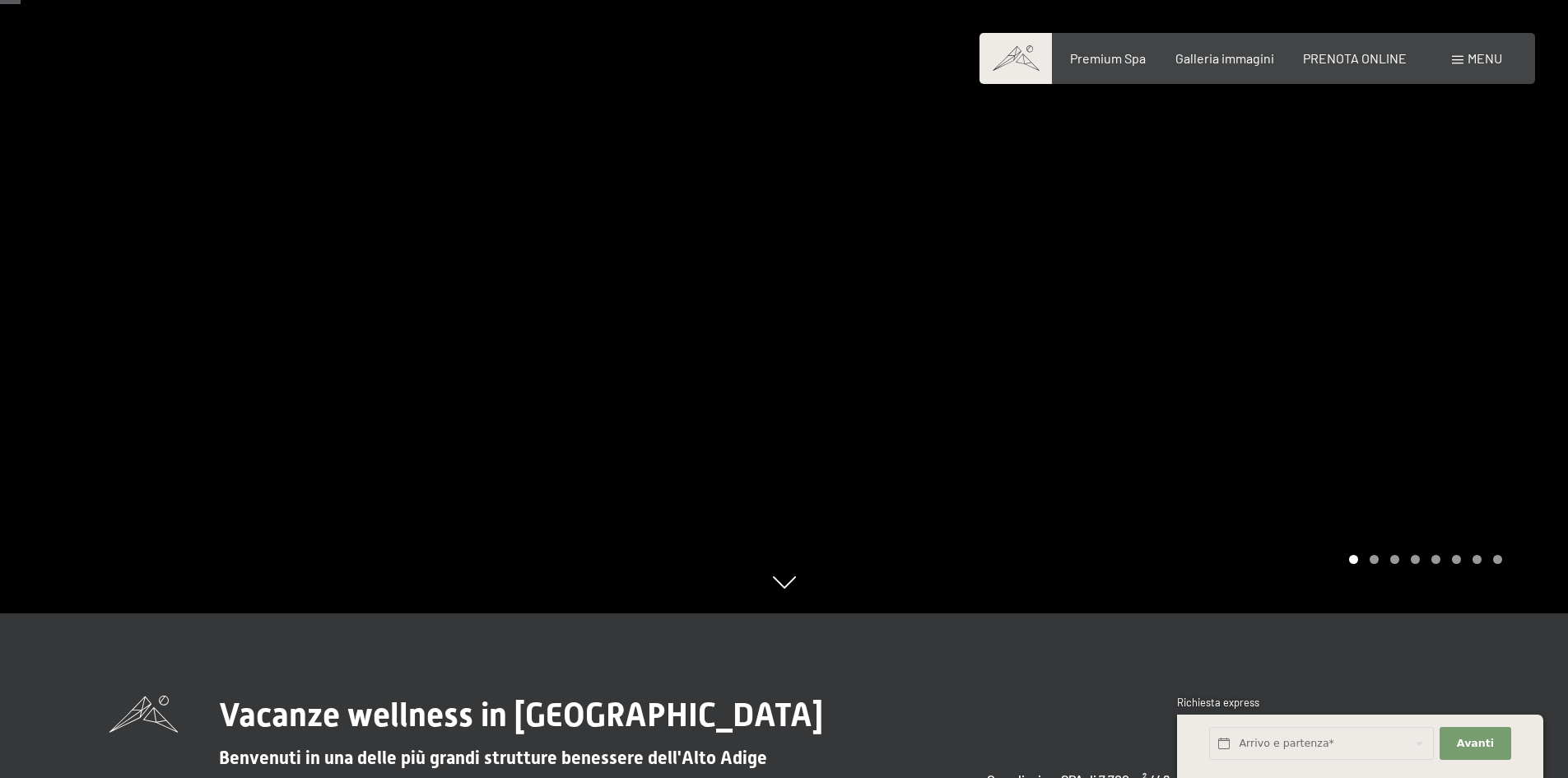
click at [1396, 399] on div at bounding box center [1177, 224] width 785 height 778
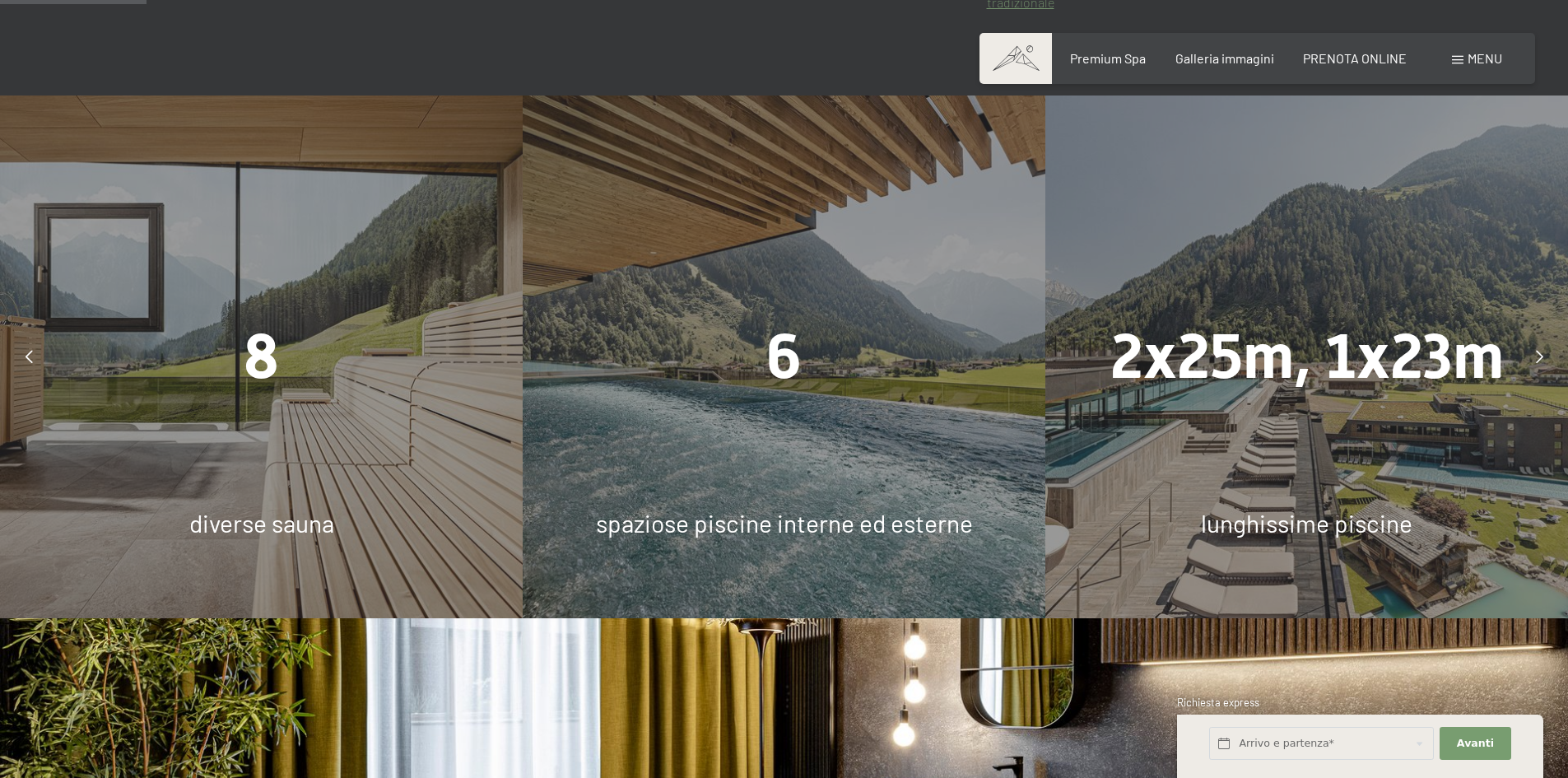
scroll to position [1234, 0]
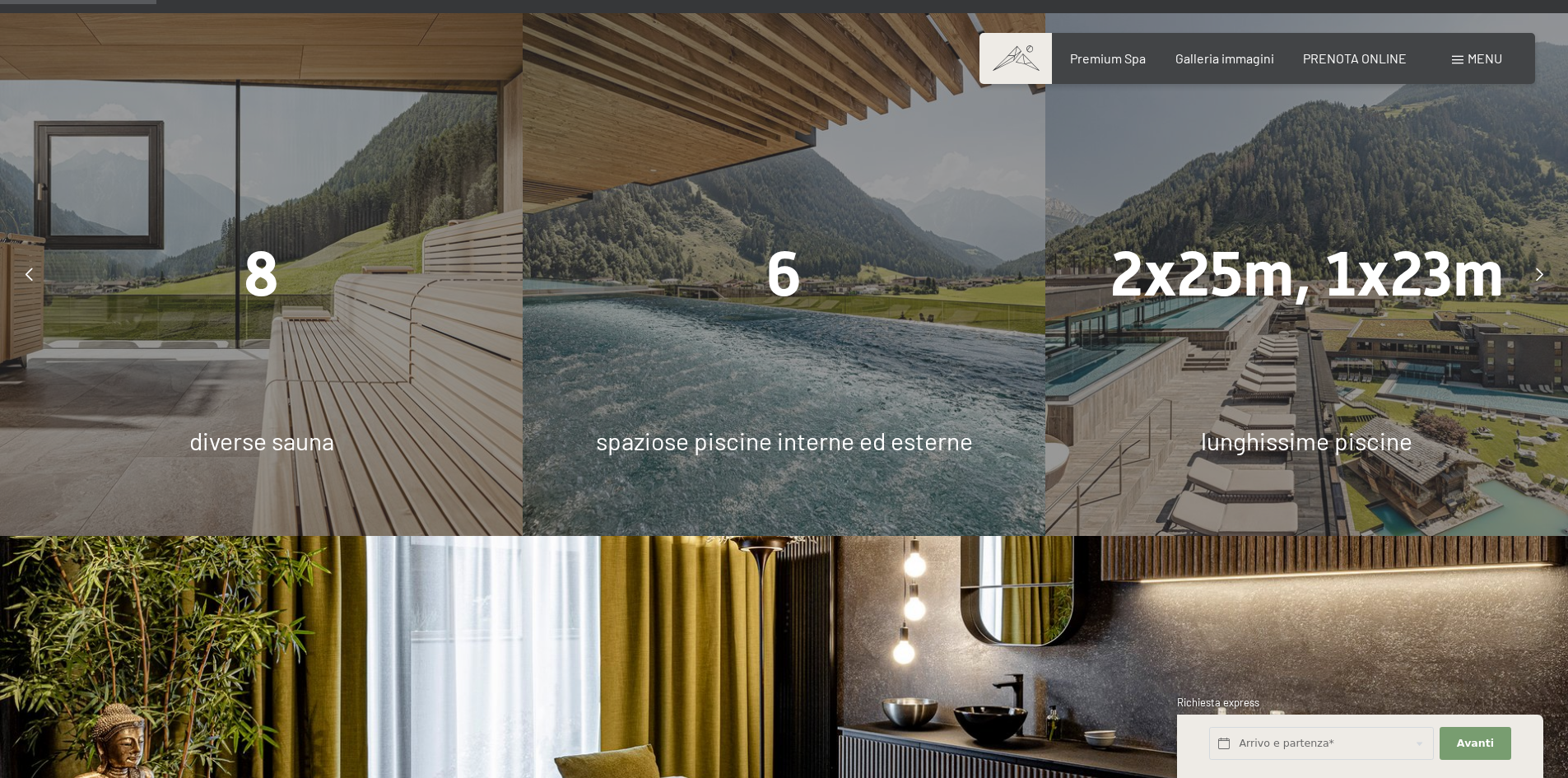
click at [846, 420] on div "6 spaziose piscine interne ed esterne" at bounding box center [783, 274] width 522 height 522
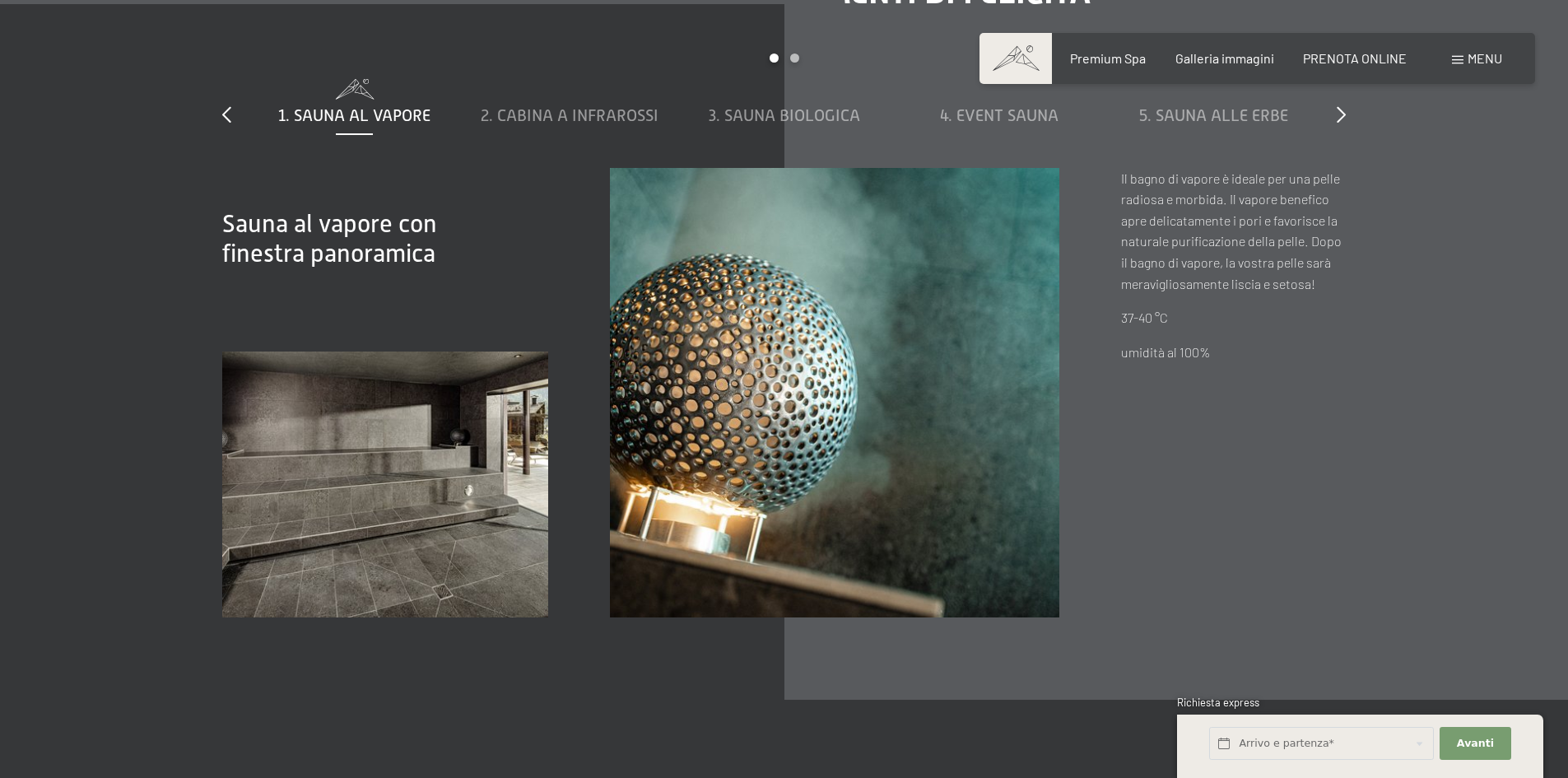
scroll to position [5762, 0]
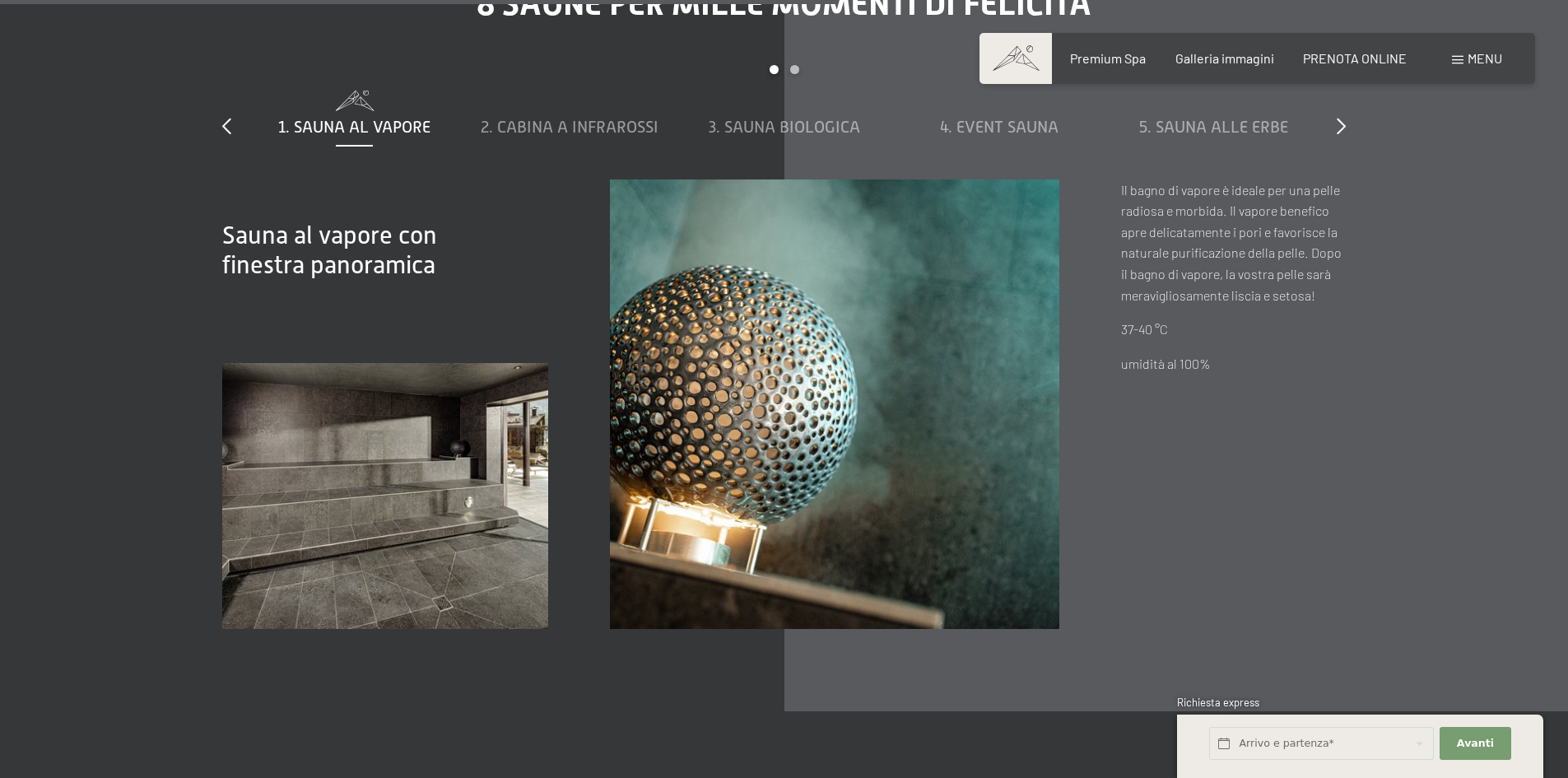
click at [856, 396] on img at bounding box center [835, 404] width 450 height 450
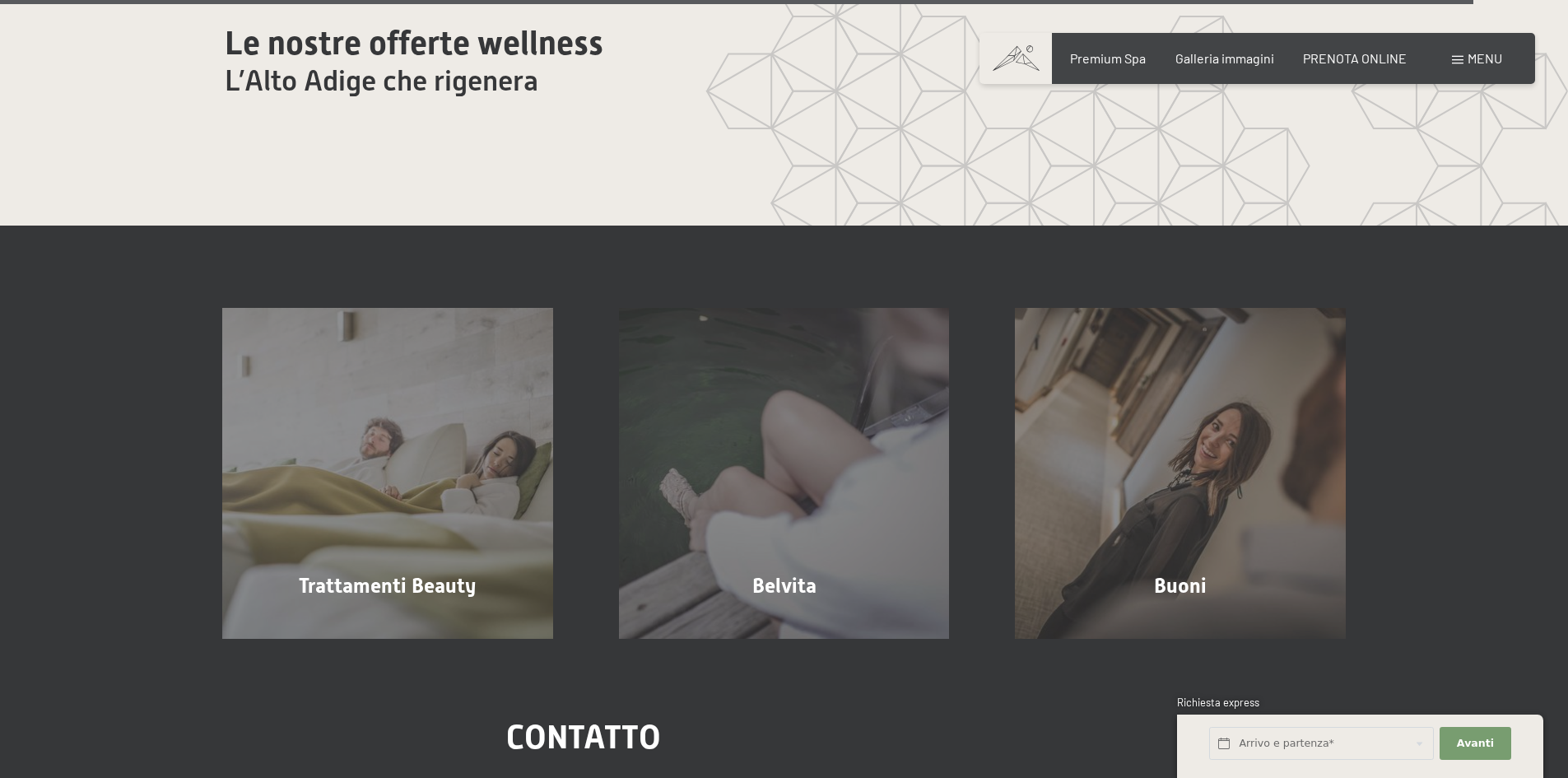
scroll to position [9466, 0]
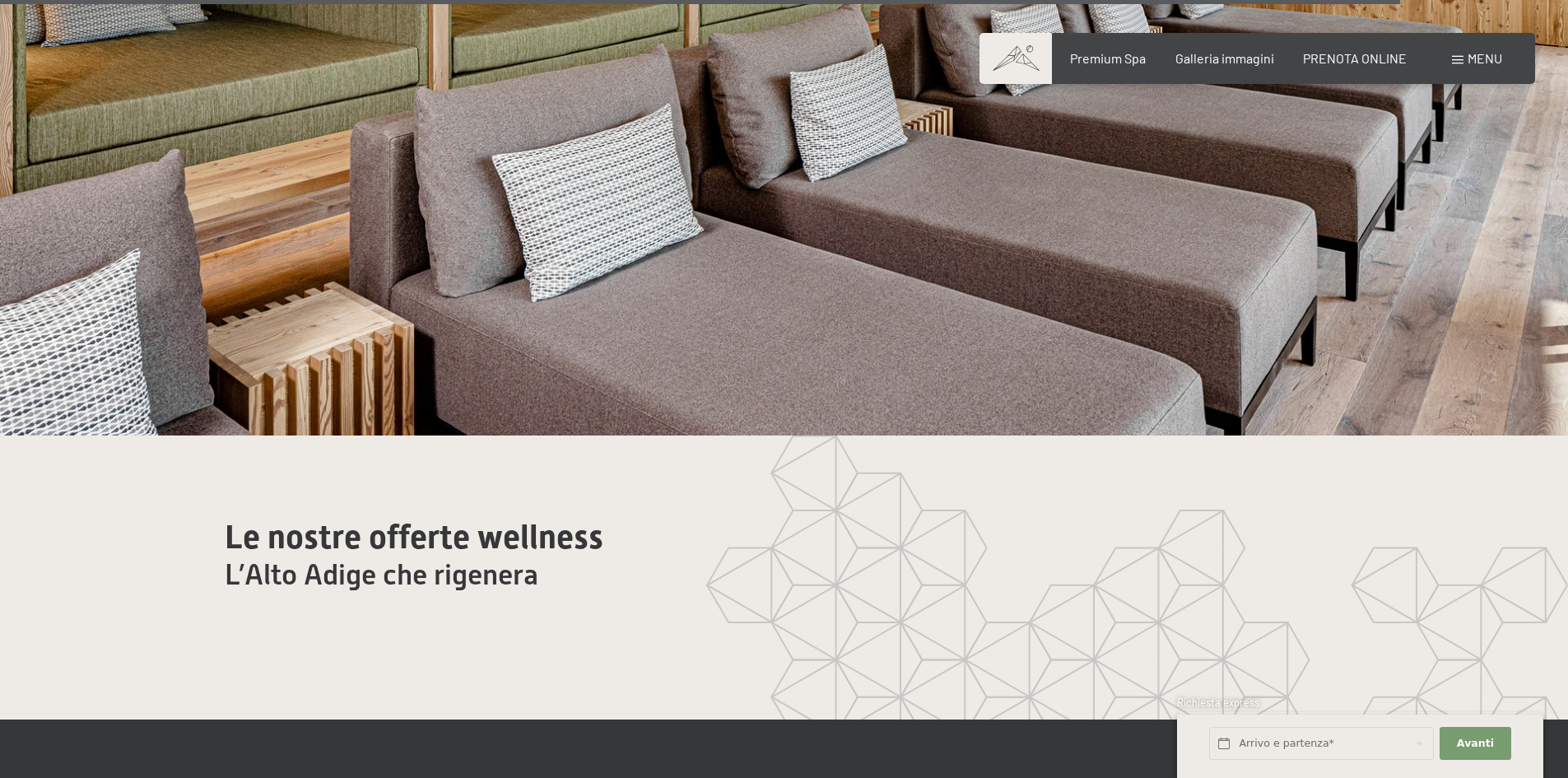
click at [1490, 58] on span "Menu" at bounding box center [1486, 58] width 35 height 16
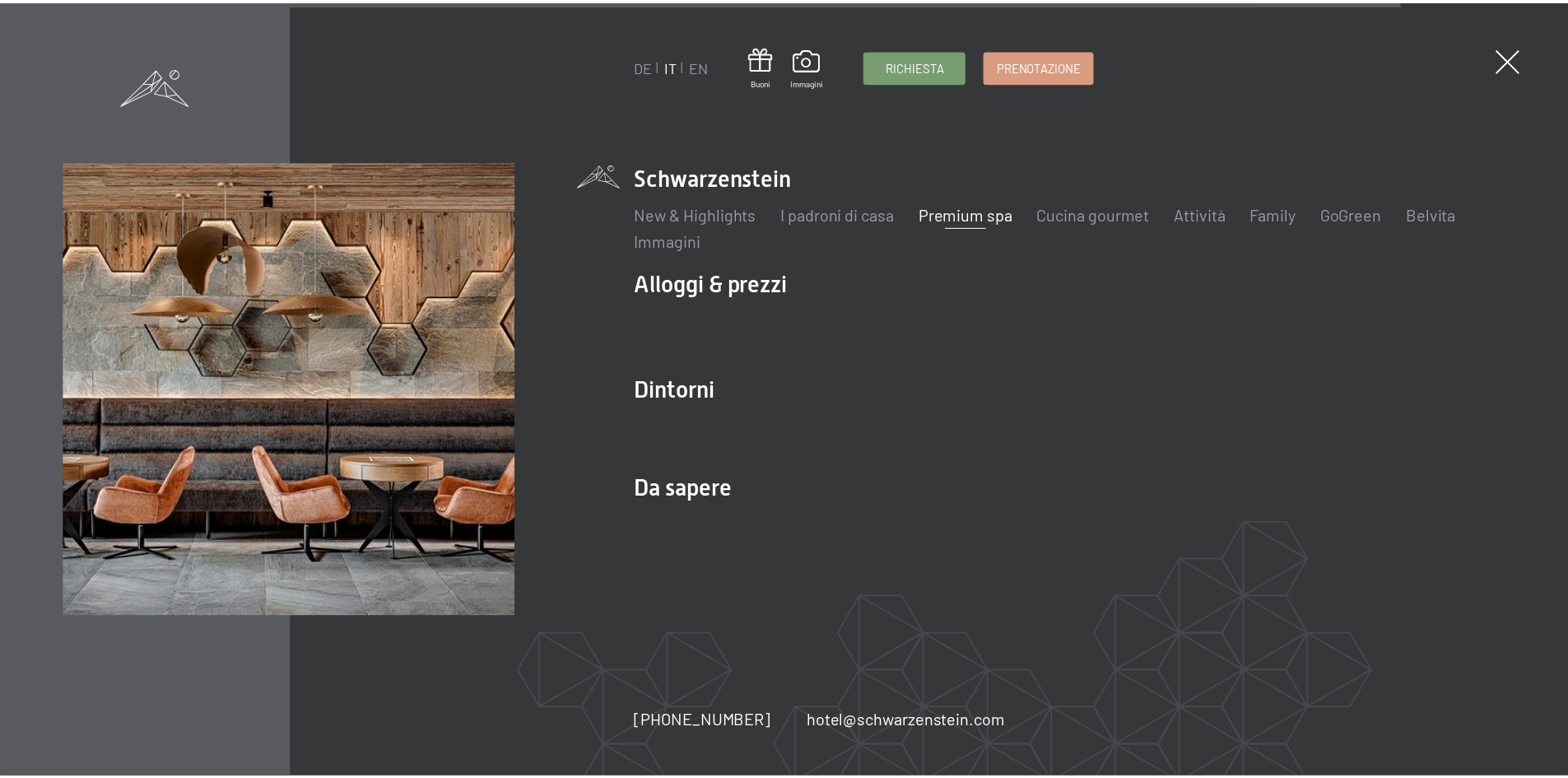
scroll to position [9494, 0]
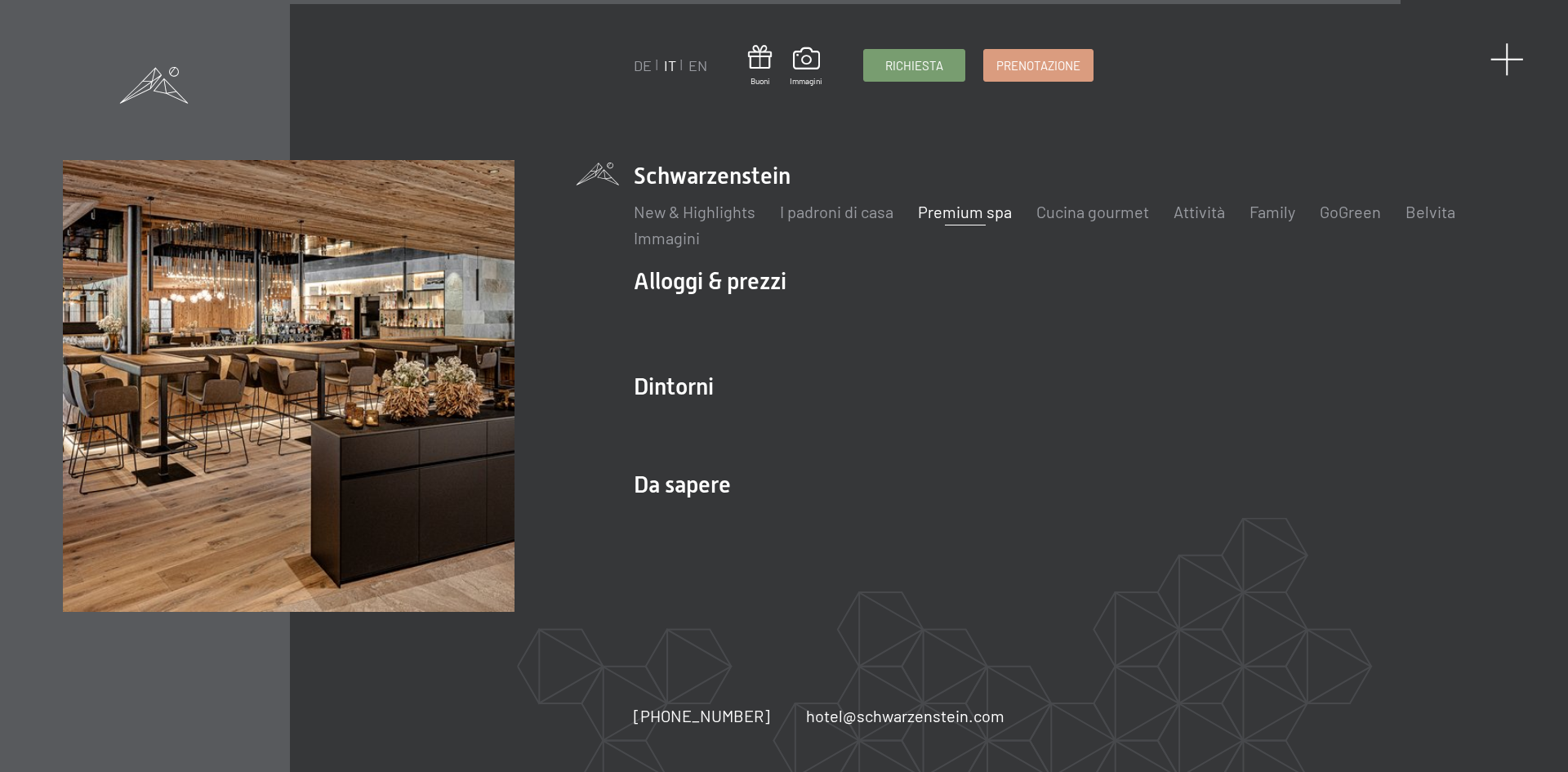
click at [1502, 62] on span at bounding box center [1506, 59] width 34 height 34
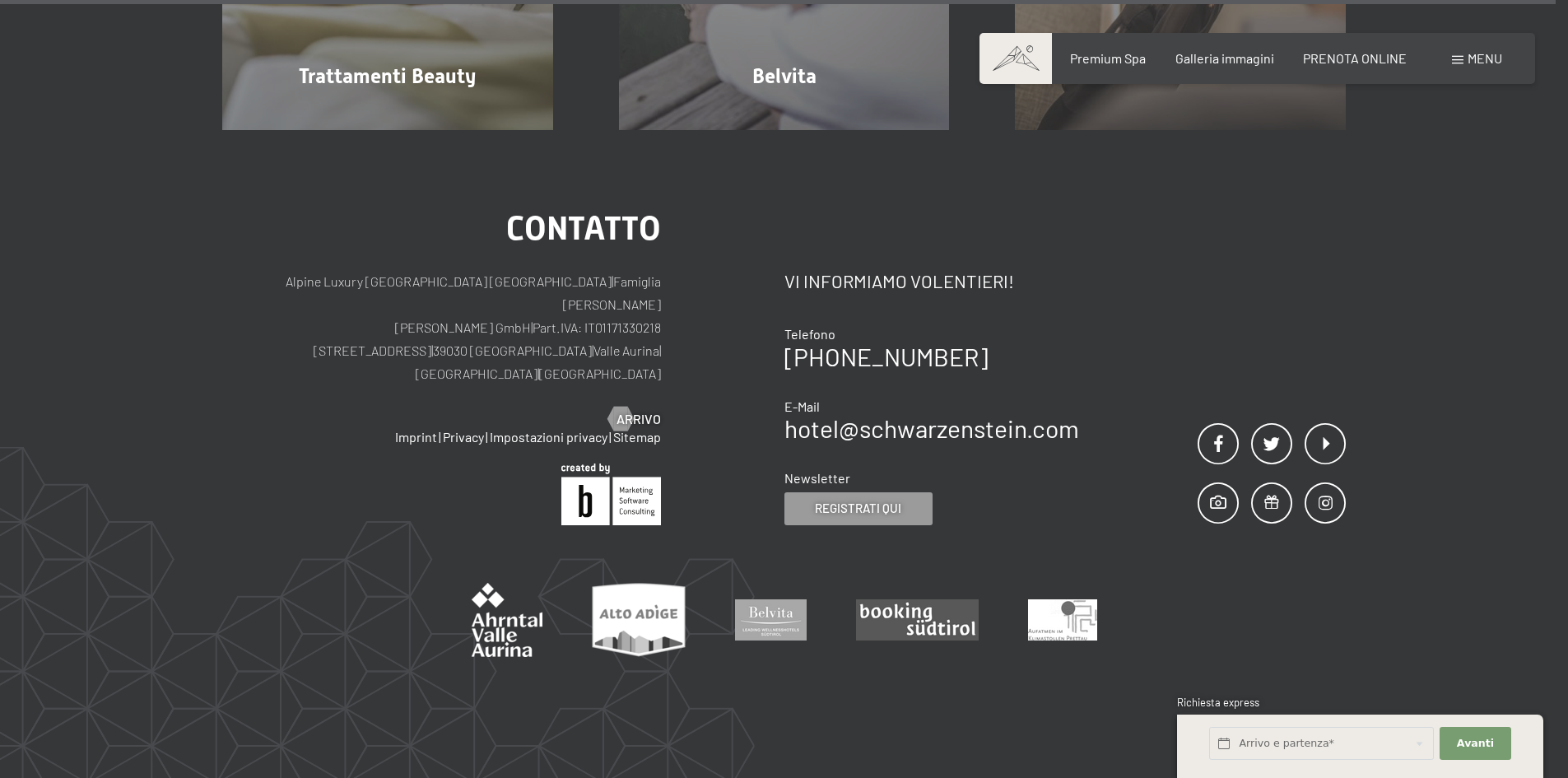
scroll to position [10519, 0]
